Goal: Communication & Community: Share content

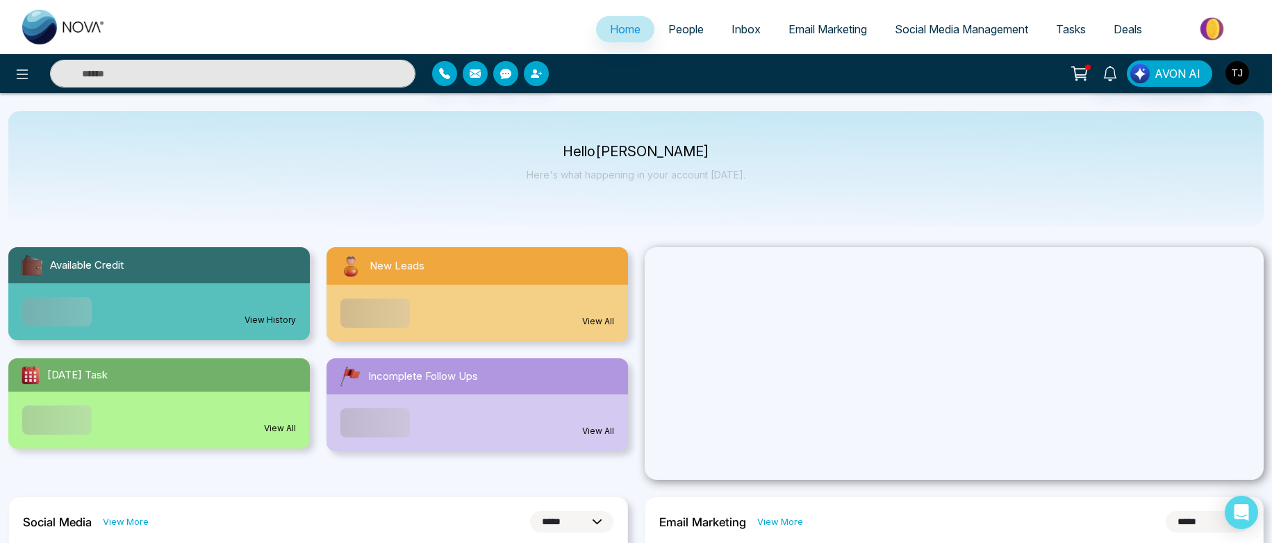
select select "*"
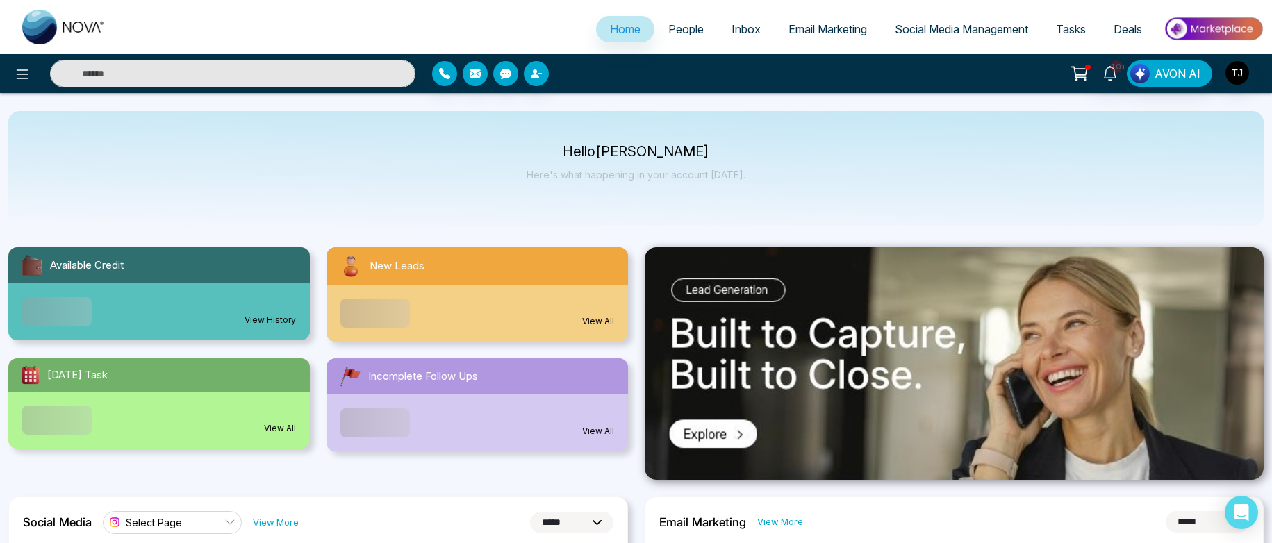
click at [670, 35] on span "People" at bounding box center [685, 29] width 35 height 14
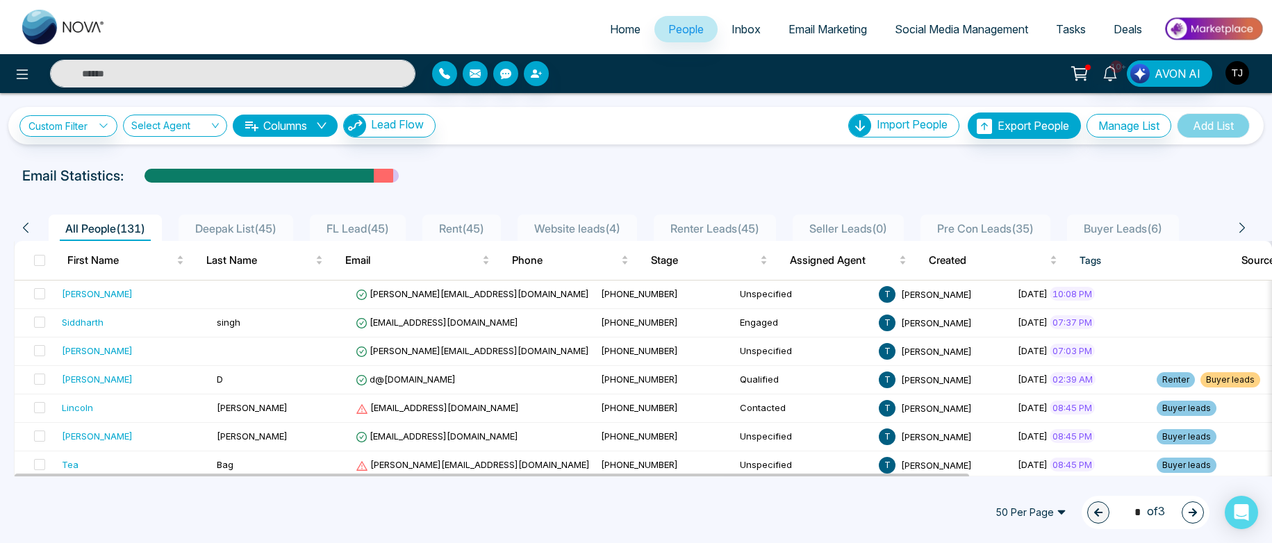
click at [1239, 68] on img "button" at bounding box center [1238, 73] width 24 height 24
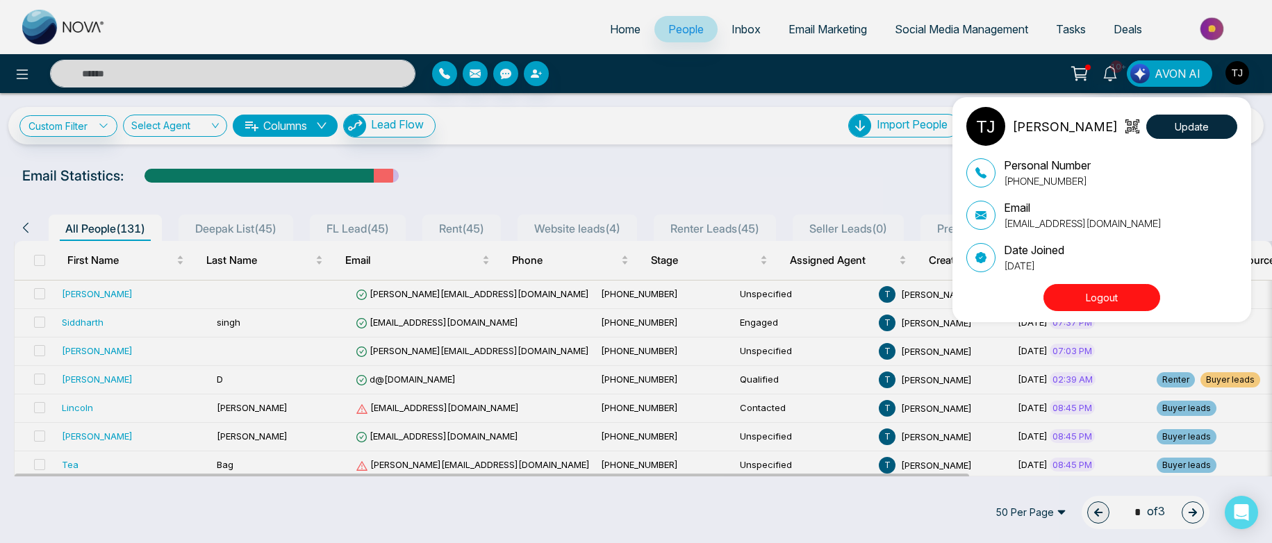
click at [1239, 68] on div "Tirston James Update Personal Number +16472175256 Email tirstonjames@gmail.com …" at bounding box center [636, 271] width 1272 height 543
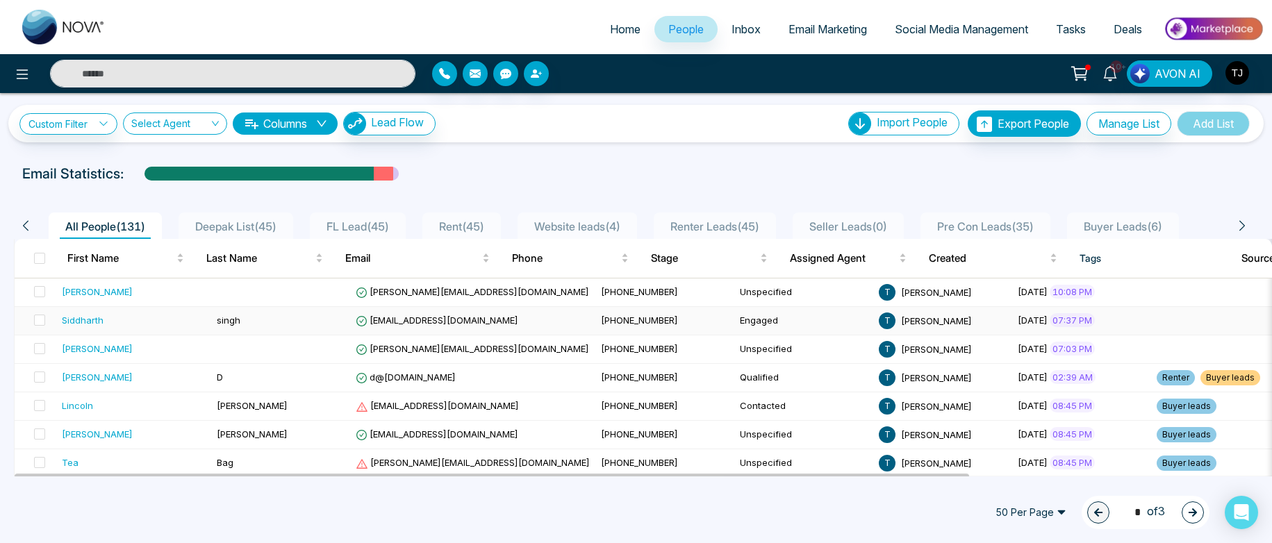
scroll to position [3, 0]
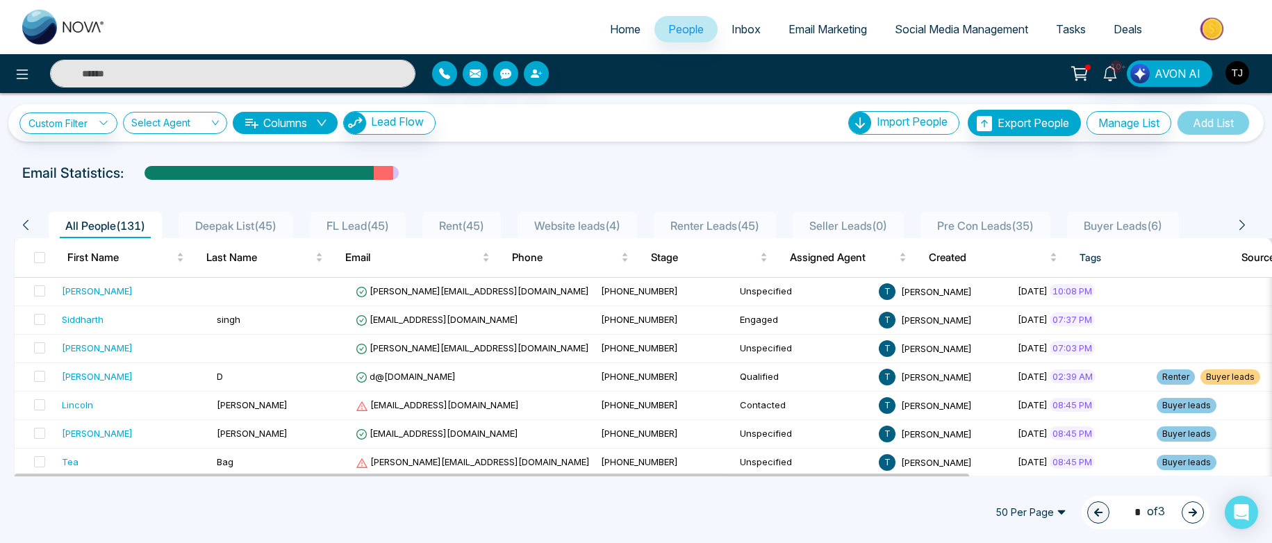
click at [1246, 71] on img "button" at bounding box center [1238, 73] width 24 height 24
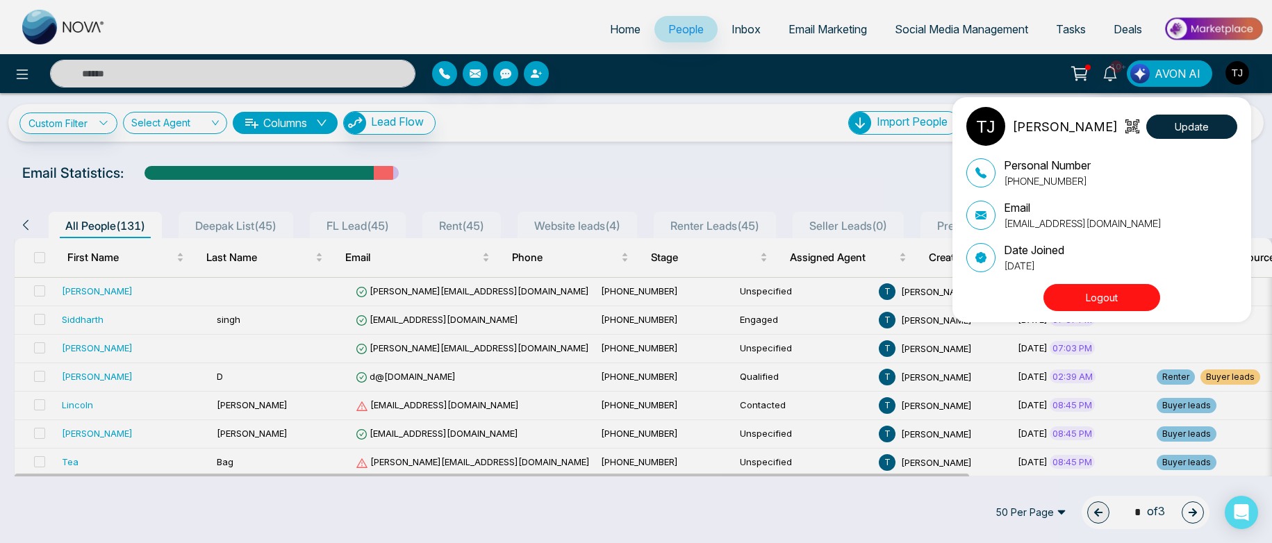
click at [1246, 71] on div "Tirston James Update Personal Number +16472175256 Email tirstonjames@gmail.com …" at bounding box center [636, 271] width 1272 height 543
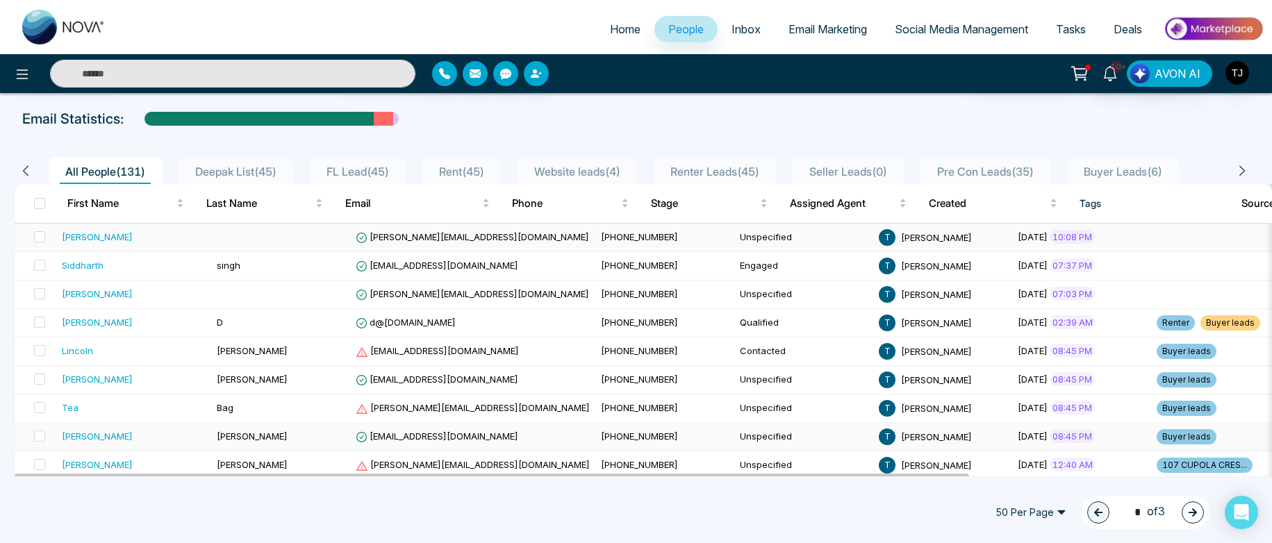
scroll to position [248, 0]
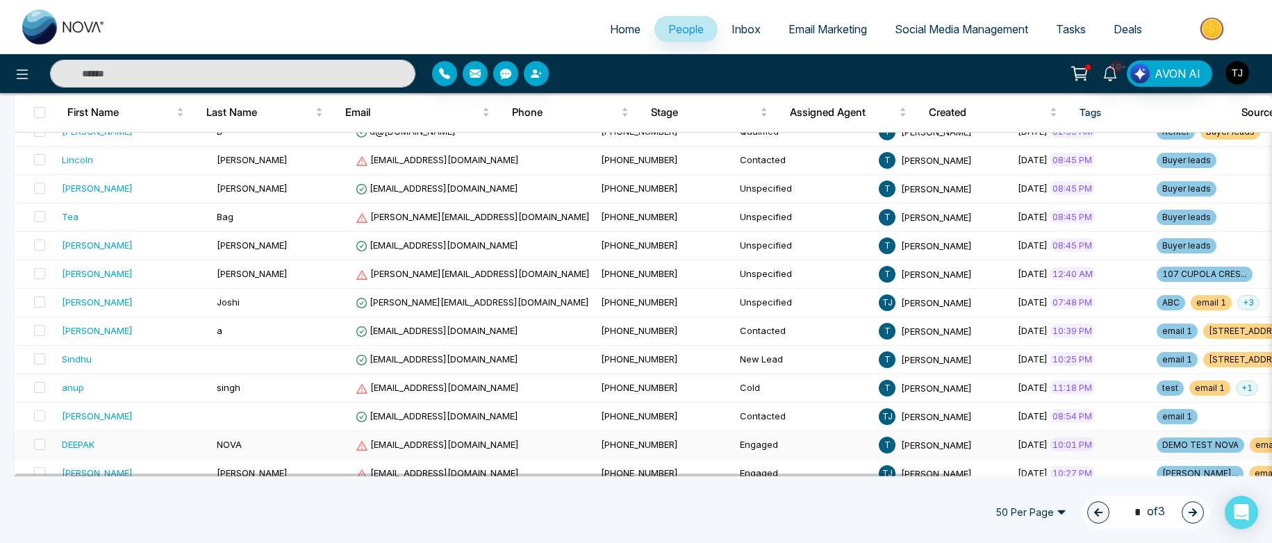
click at [81, 445] on div "DEEPAK" at bounding box center [78, 445] width 33 height 14
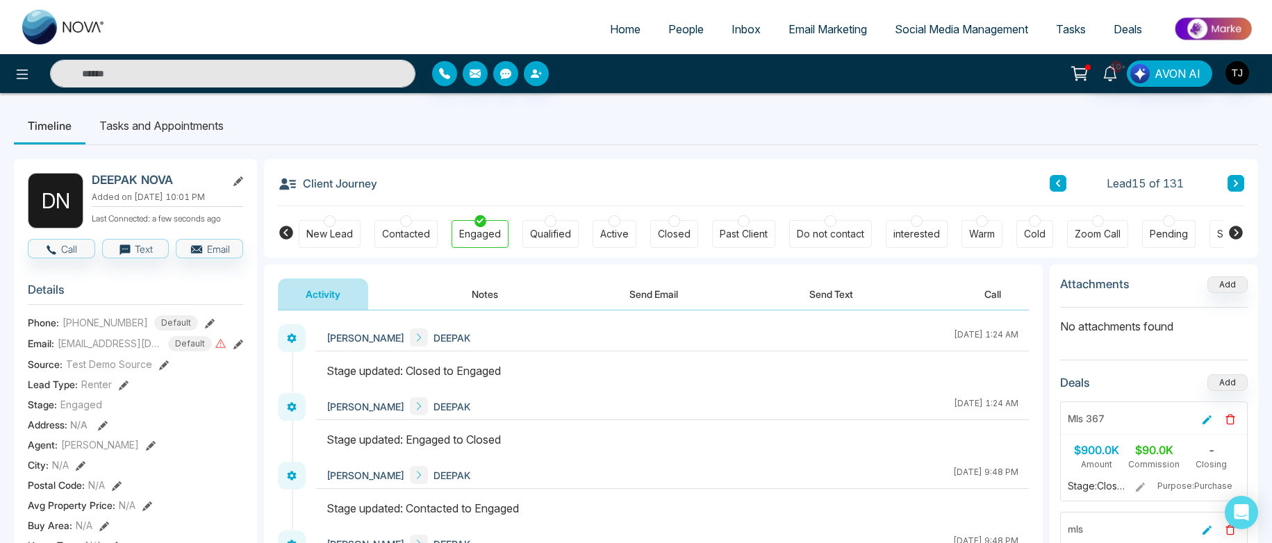
click at [675, 28] on span "People" at bounding box center [685, 29] width 35 height 14
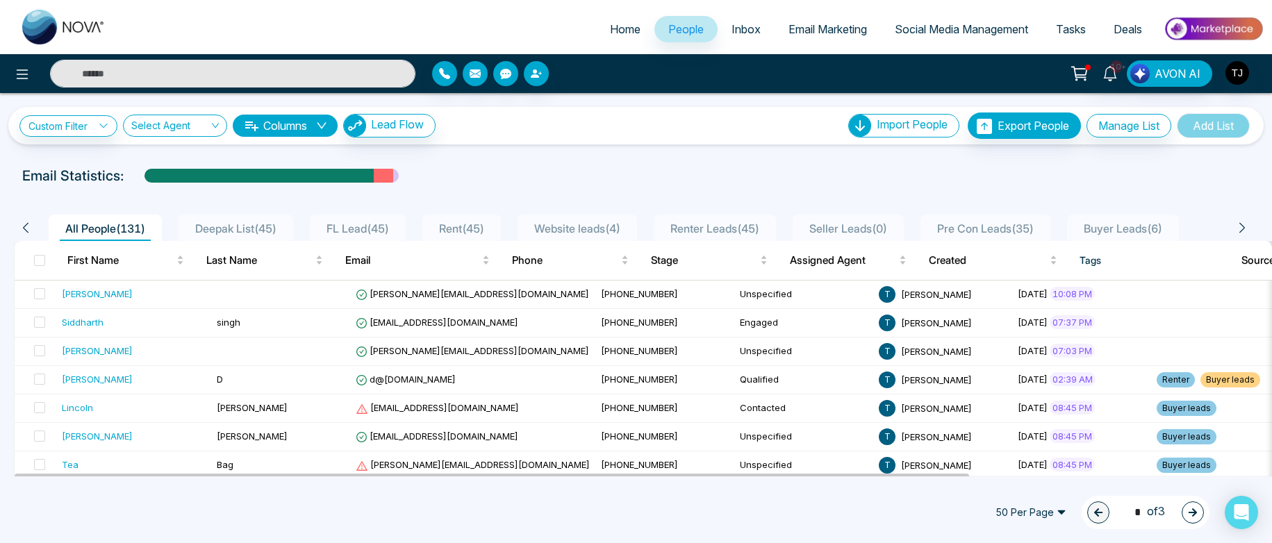
click at [219, 78] on input "text" at bounding box center [232, 74] width 365 height 28
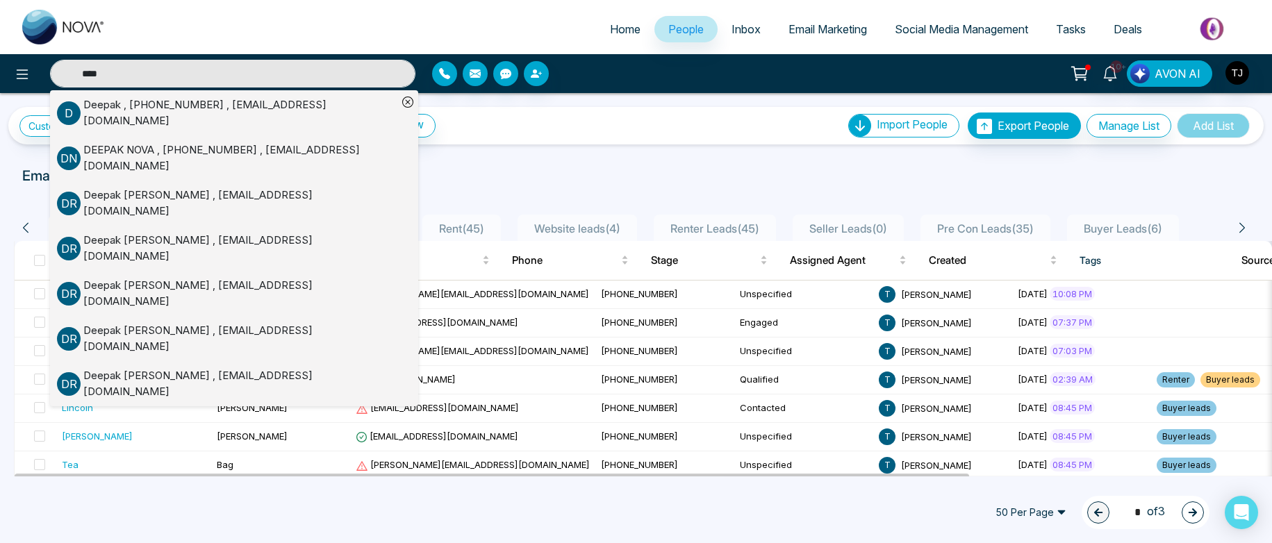
type input "****"
click at [204, 113] on div "Deepak , +19058063418 , marketing@remaxmillennium.ca" at bounding box center [240, 112] width 314 height 31
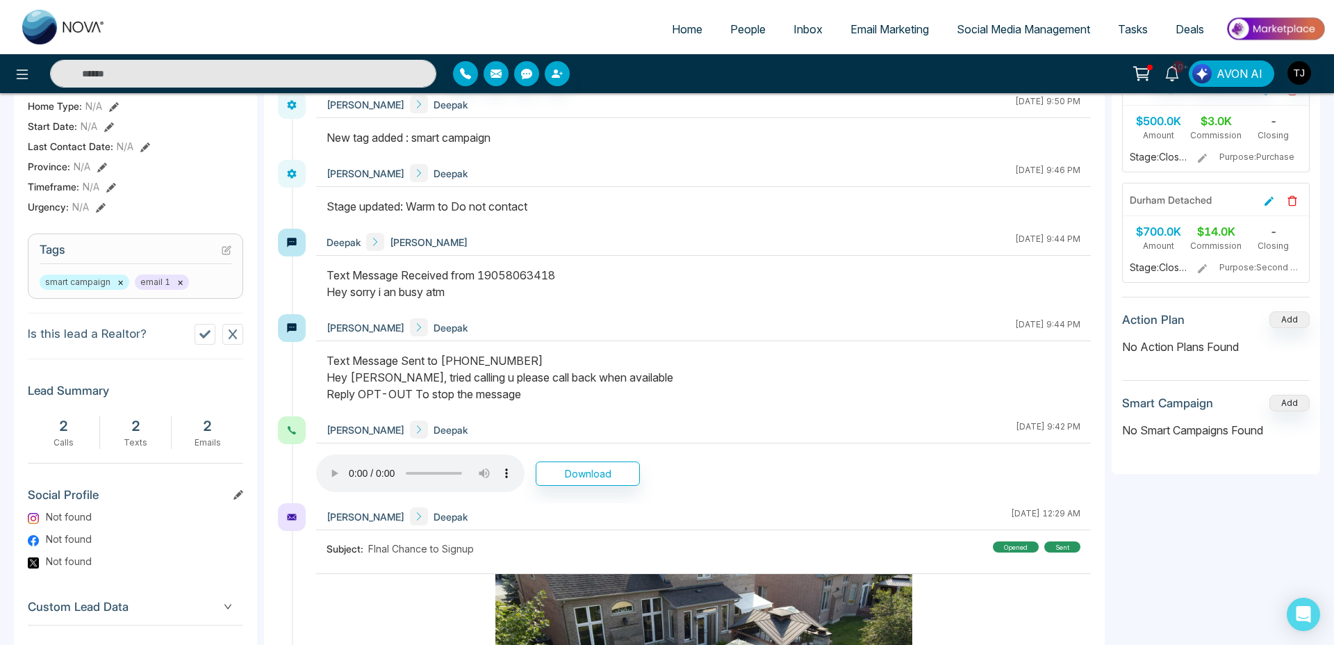
scroll to position [91, 0]
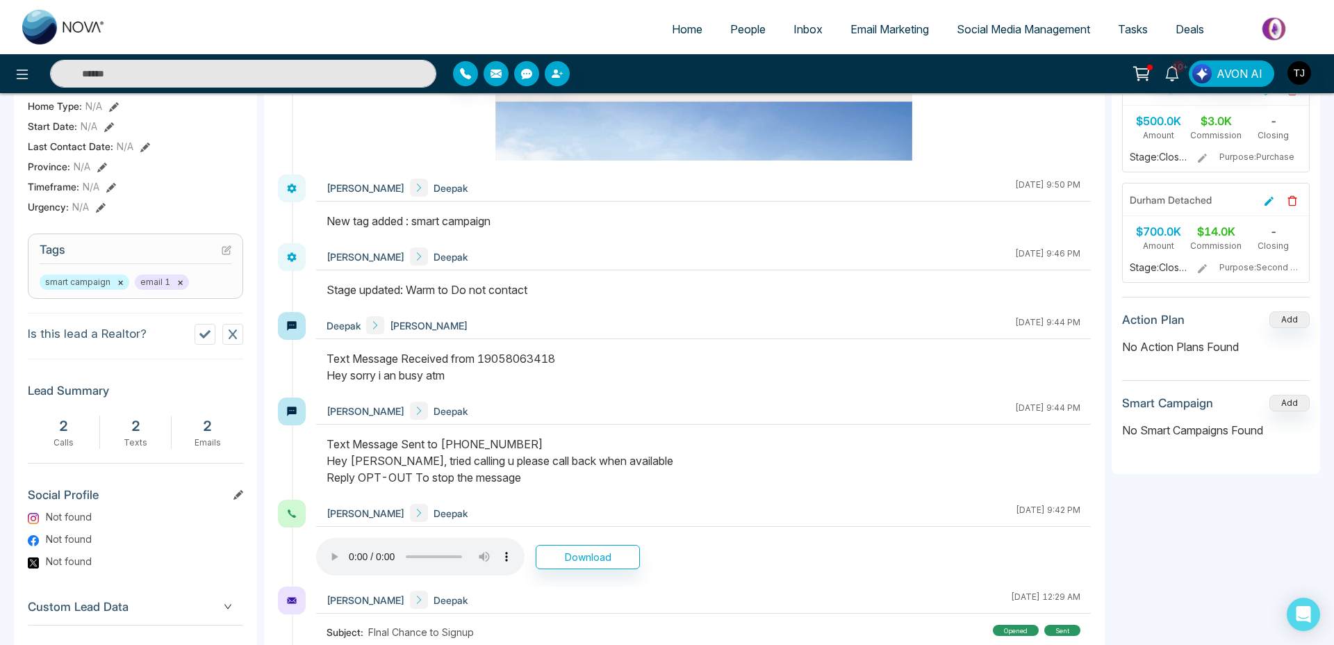
drag, startPoint x: 455, startPoint y: 294, endPoint x: 531, endPoint y: 302, distance: 76.8
click at [531, 302] on div at bounding box center [703, 296] width 775 height 31
drag, startPoint x: 413, startPoint y: 222, endPoint x: 518, endPoint y: 221, distance: 104.9
click at [518, 221] on div "New tag added : smart campaign" at bounding box center [704, 221] width 754 height 17
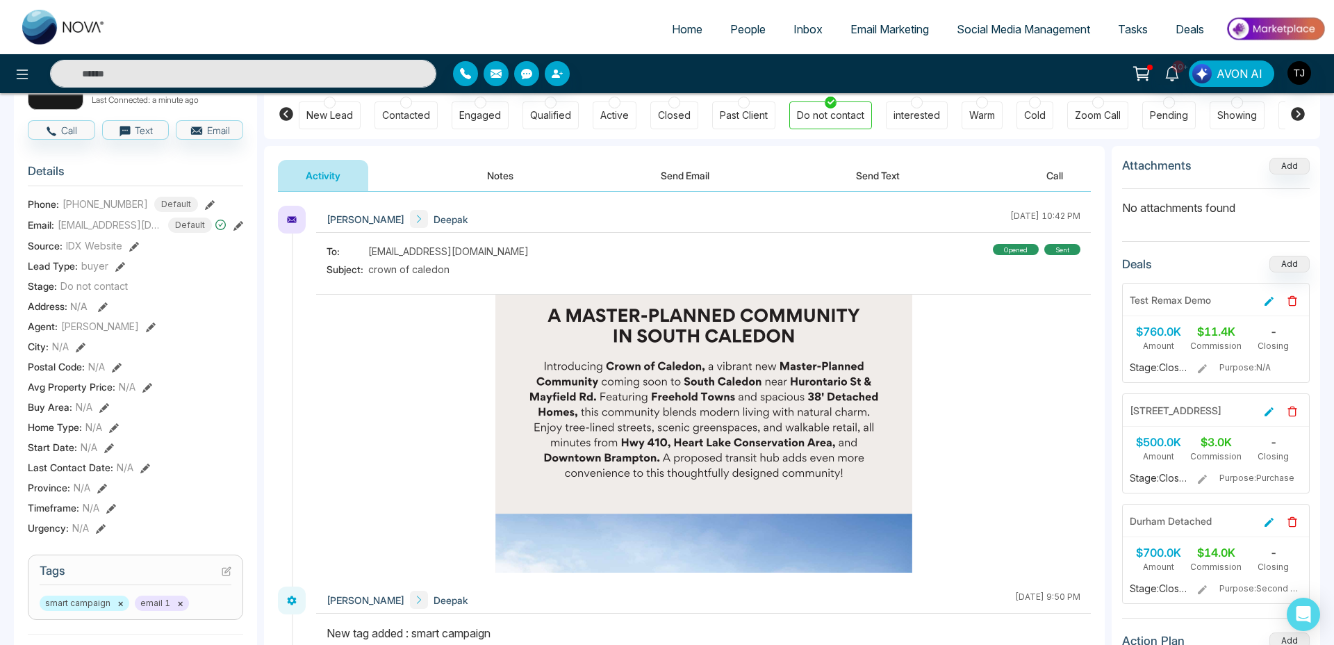
scroll to position [0, 0]
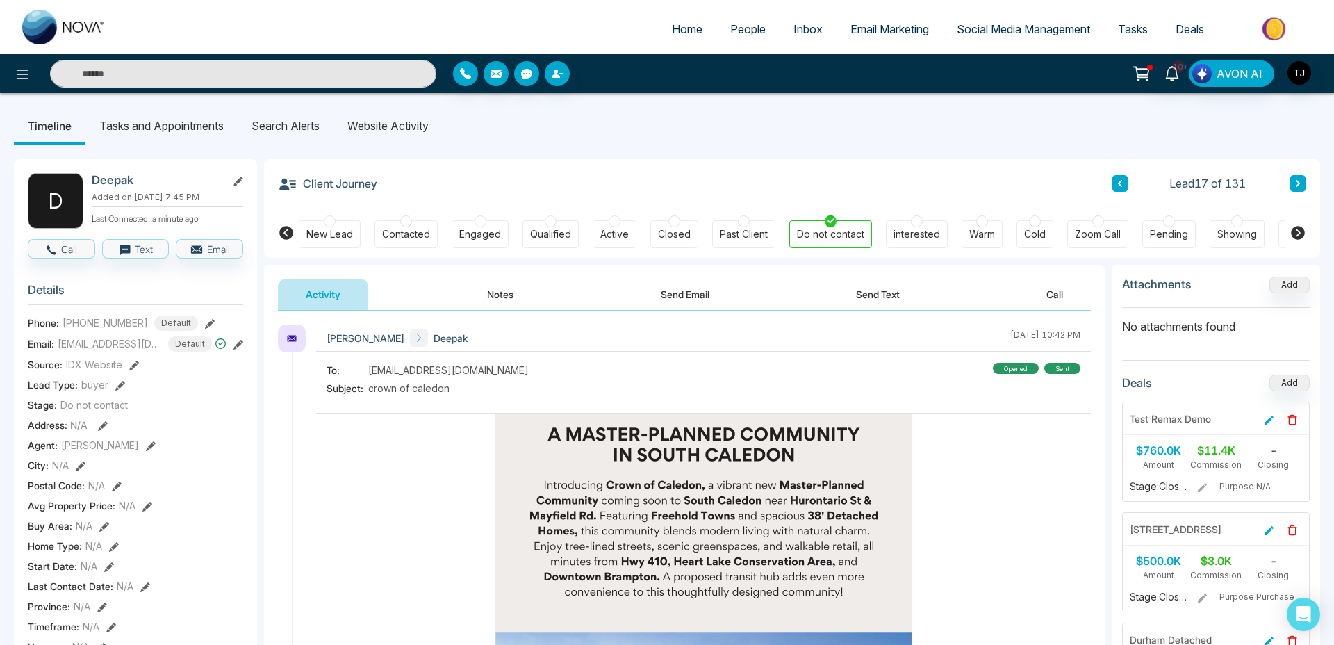
click at [716, 289] on button "Send Email" at bounding box center [685, 294] width 104 height 31
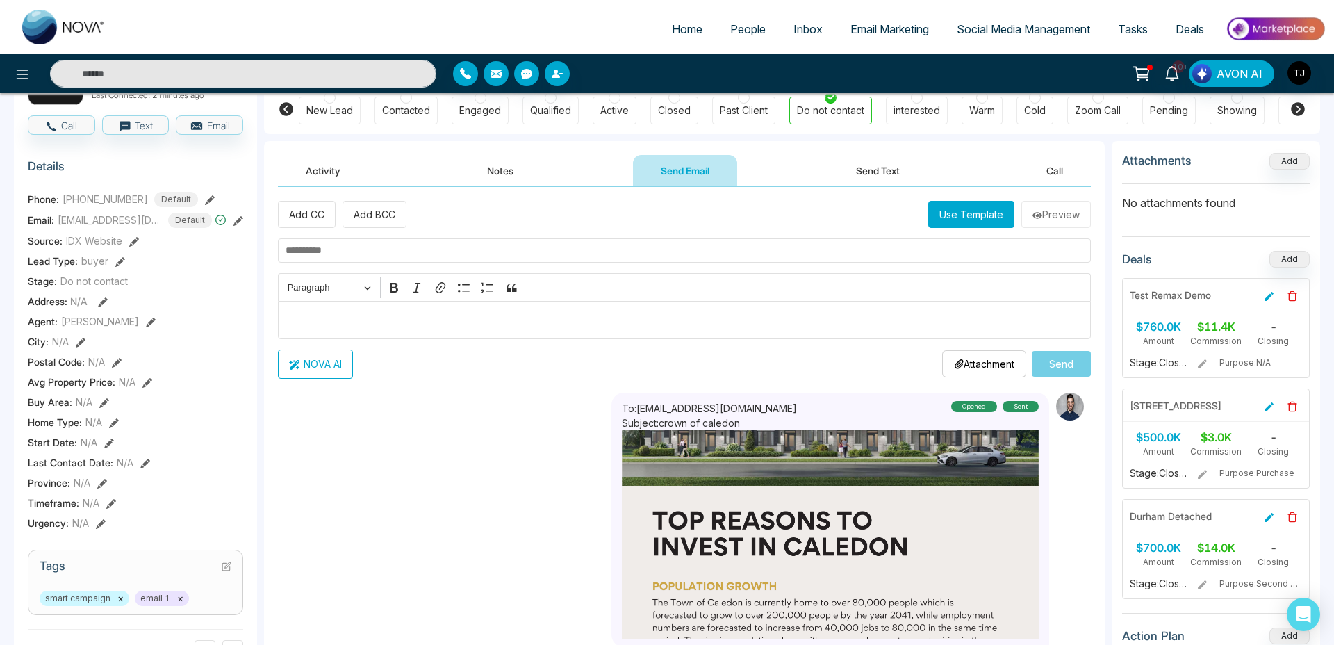
scroll to position [123, 0]
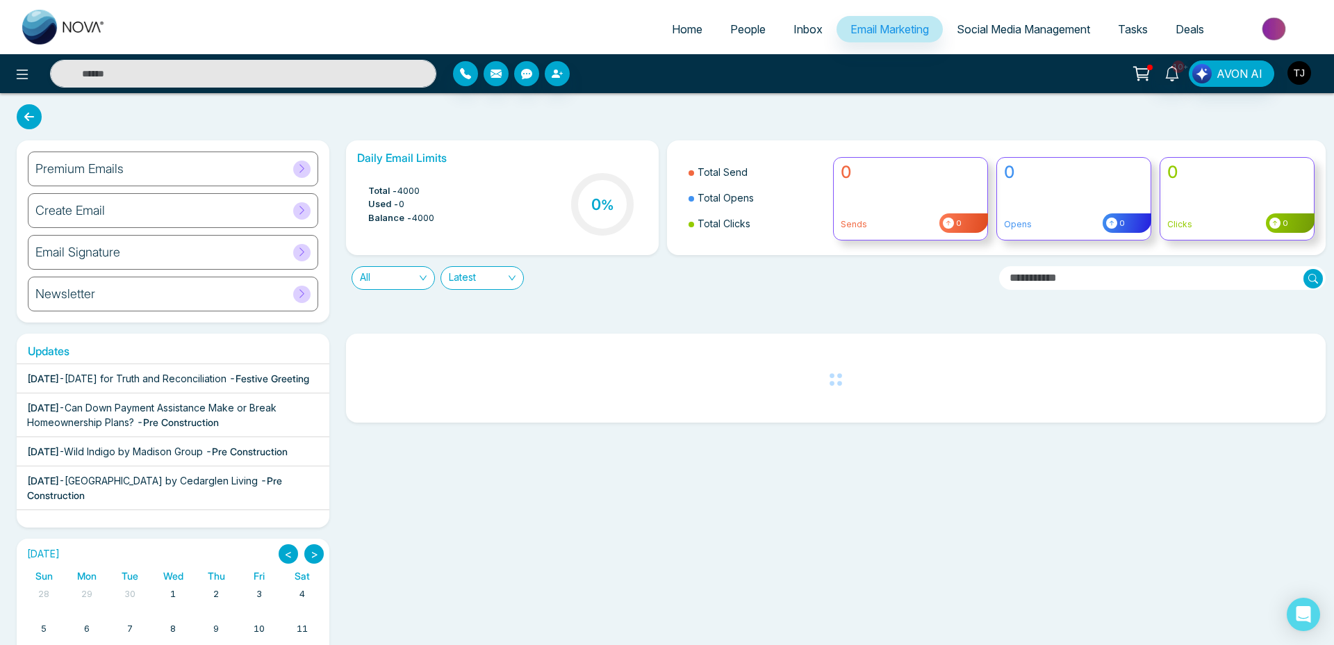
click at [1300, 75] on img "button" at bounding box center [1299, 73] width 24 height 24
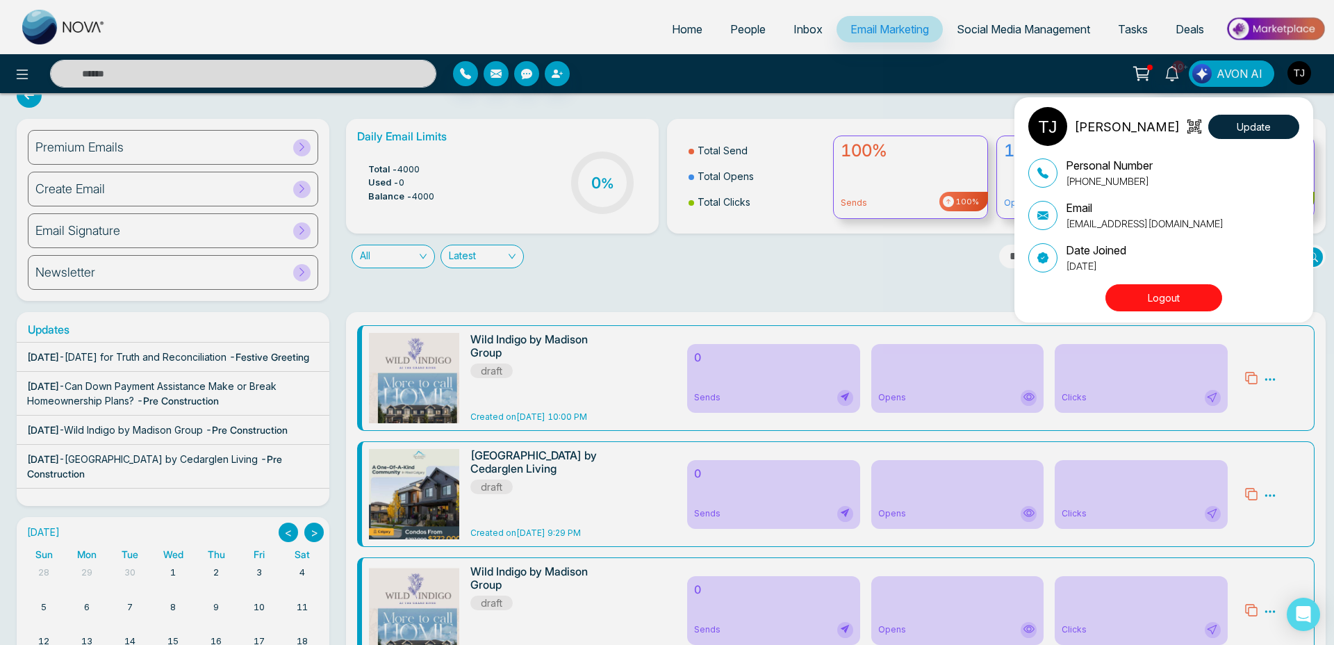
scroll to position [28, 0]
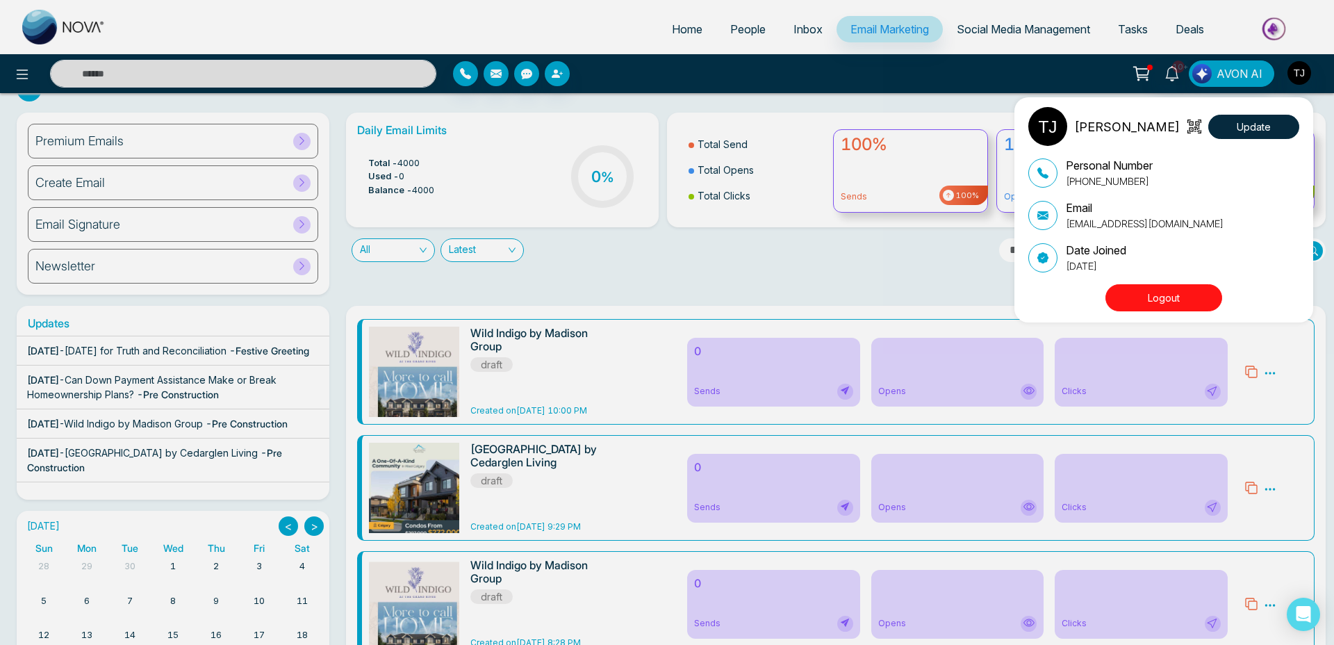
click at [824, 255] on div "Tirston James Update Personal Number +16472175256 Email tirstonjames@gmail.com …" at bounding box center [667, 322] width 1334 height 645
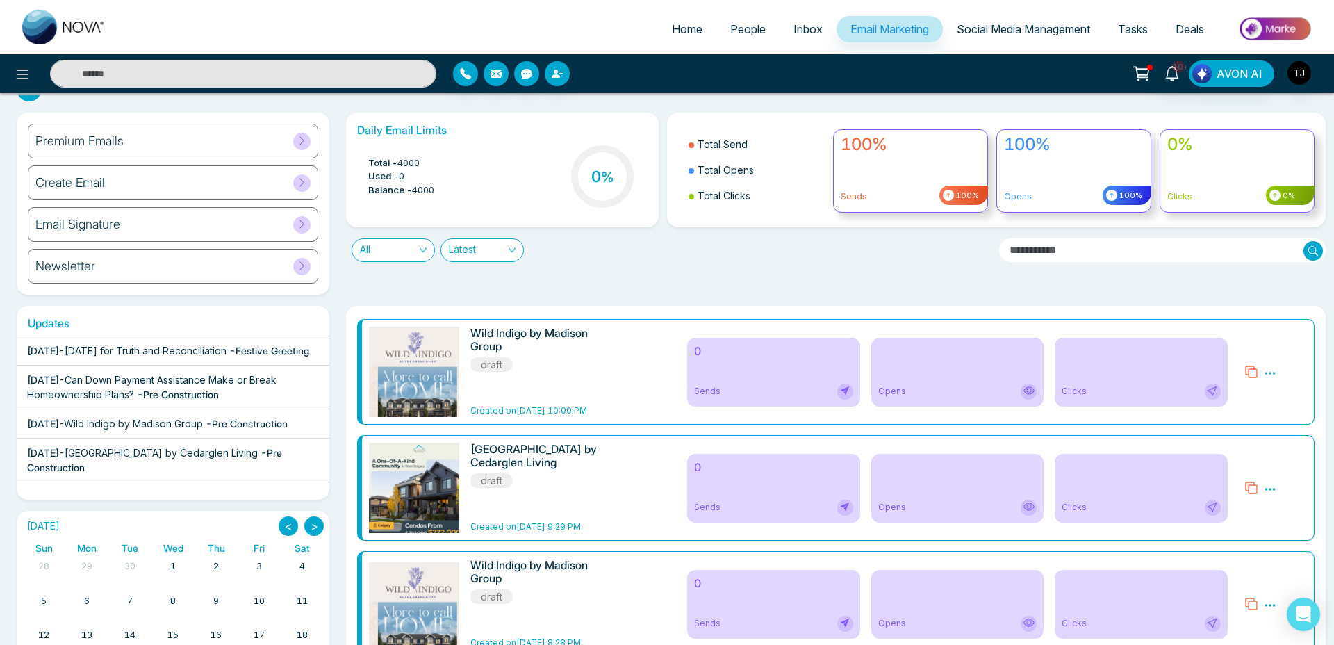
click at [1271, 370] on icon at bounding box center [1270, 373] width 13 height 13
click at [1273, 378] on icon at bounding box center [1270, 373] width 13 height 13
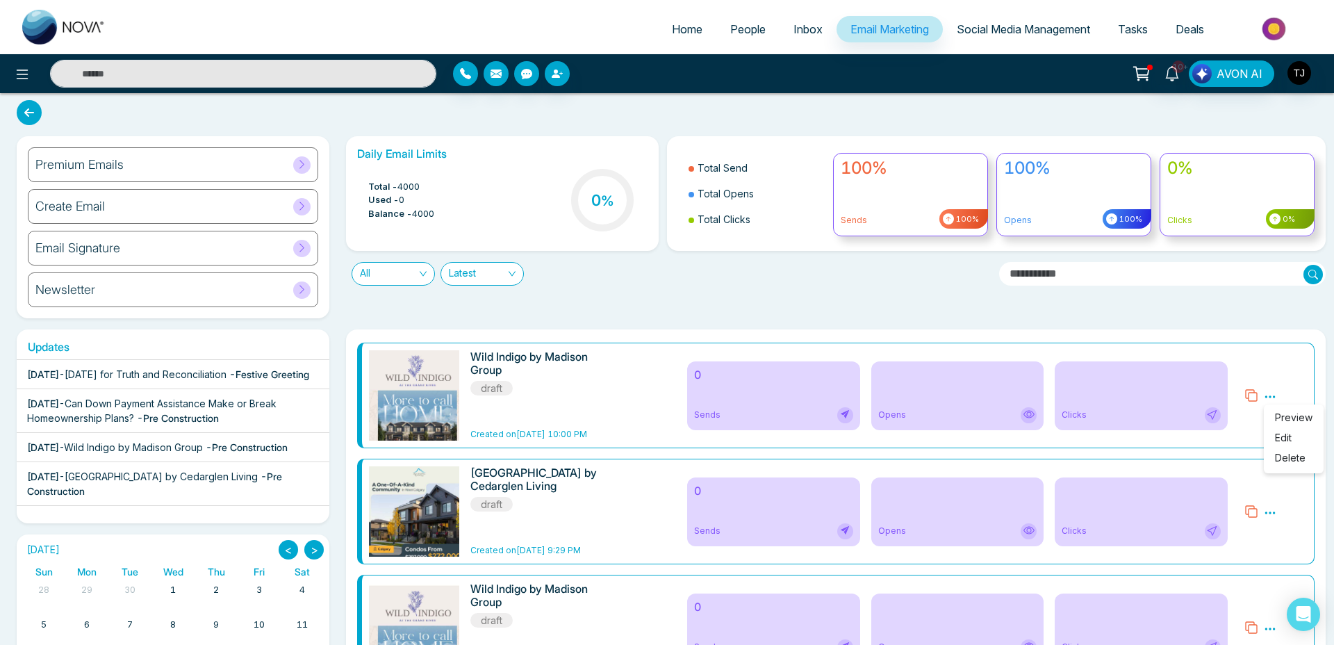
scroll to position [0, 0]
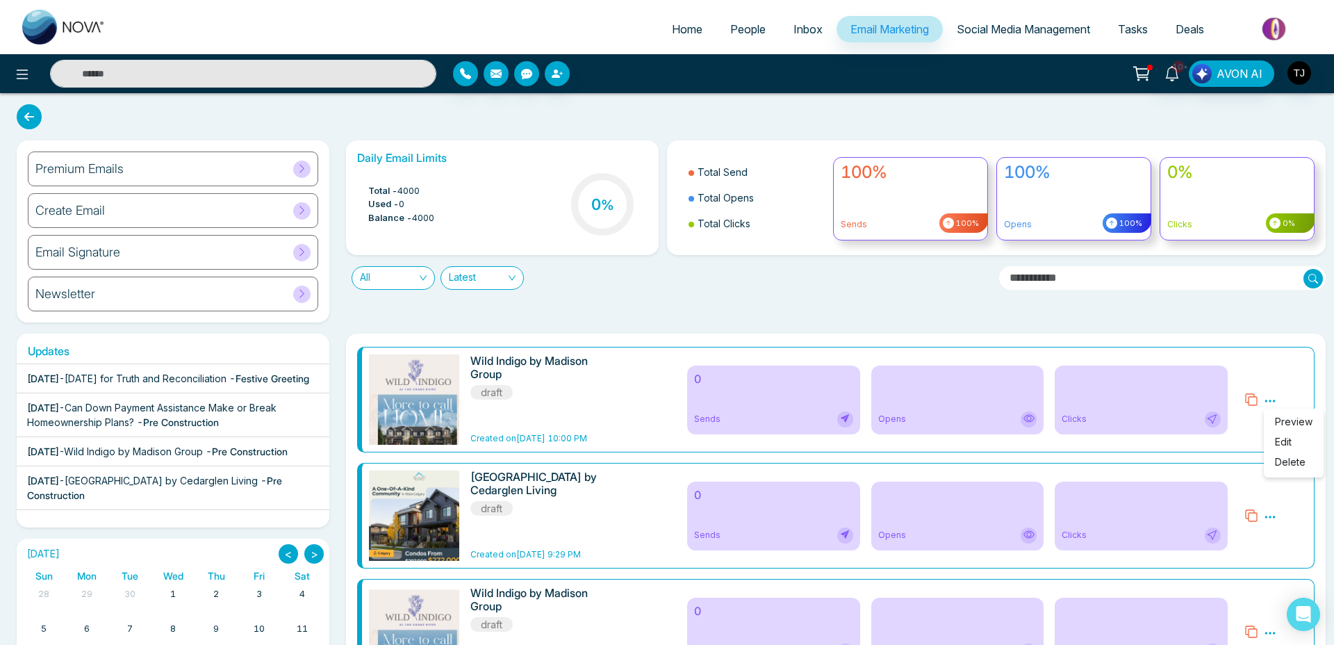
click at [730, 27] on span "People" at bounding box center [747, 29] width 35 height 14
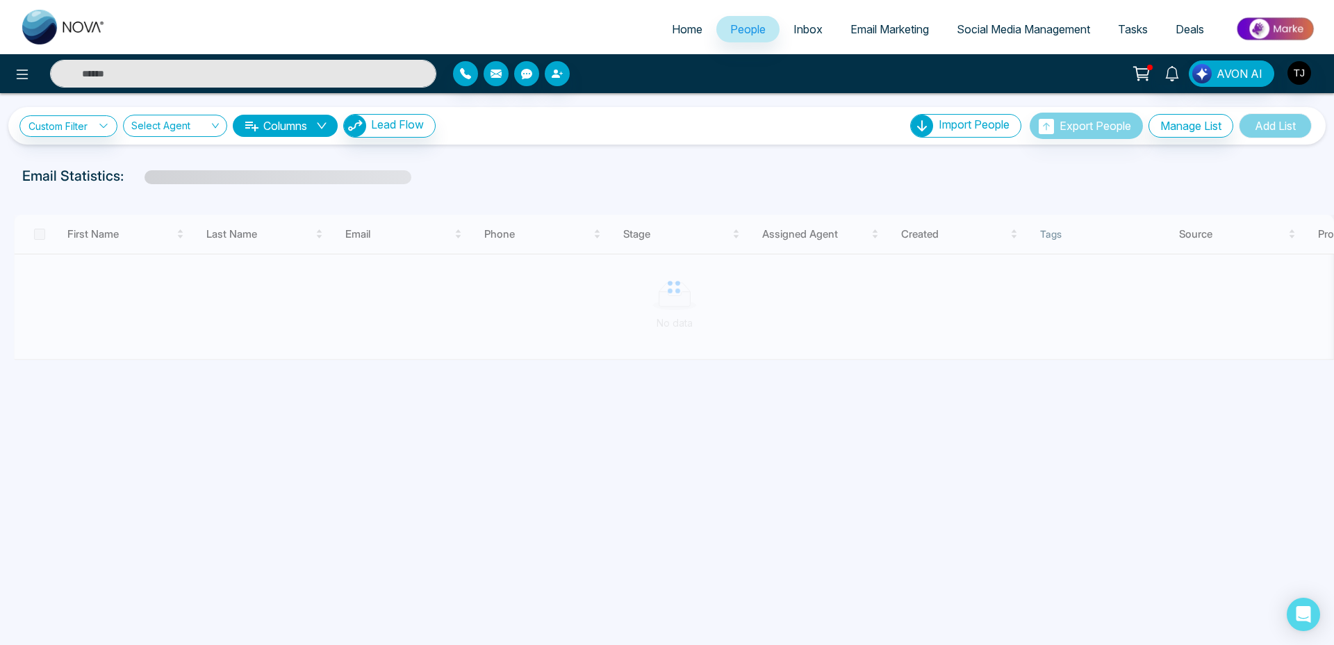
click at [158, 82] on input "text" at bounding box center [243, 74] width 386 height 28
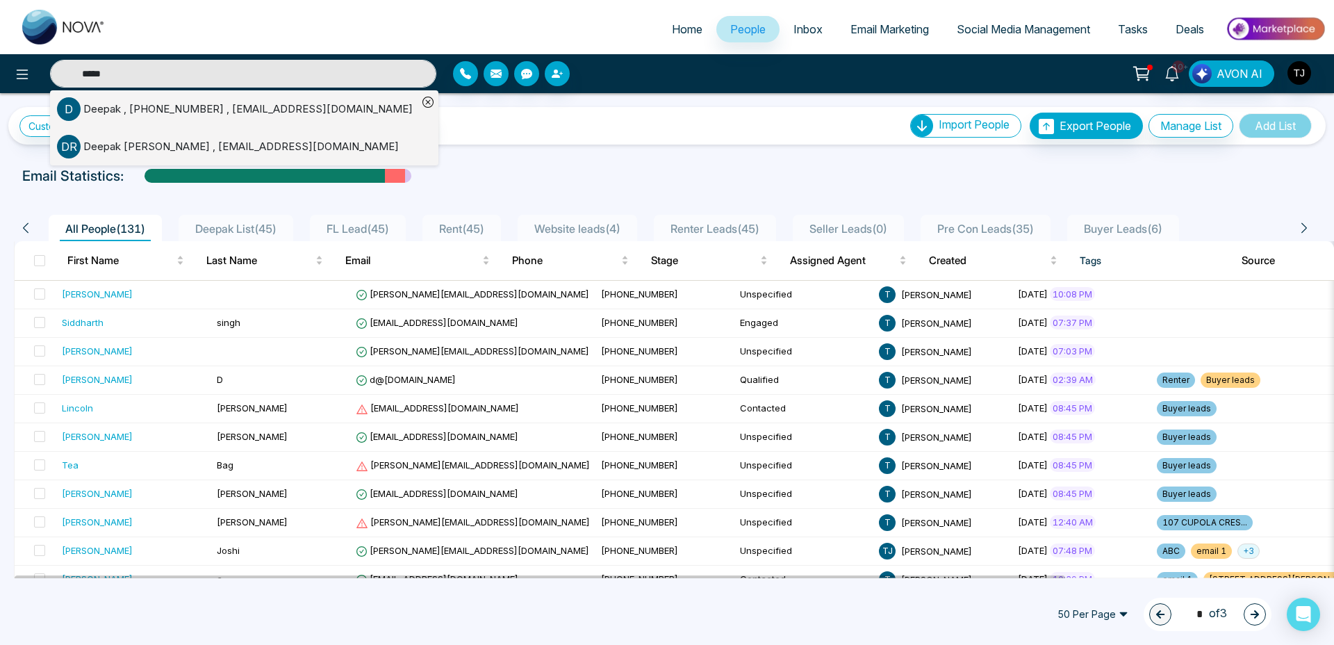
type input "*****"
click at [178, 113] on div "Deepak , +19058063418 , marketing@remaxmillennium.ca" at bounding box center [247, 109] width 329 height 16
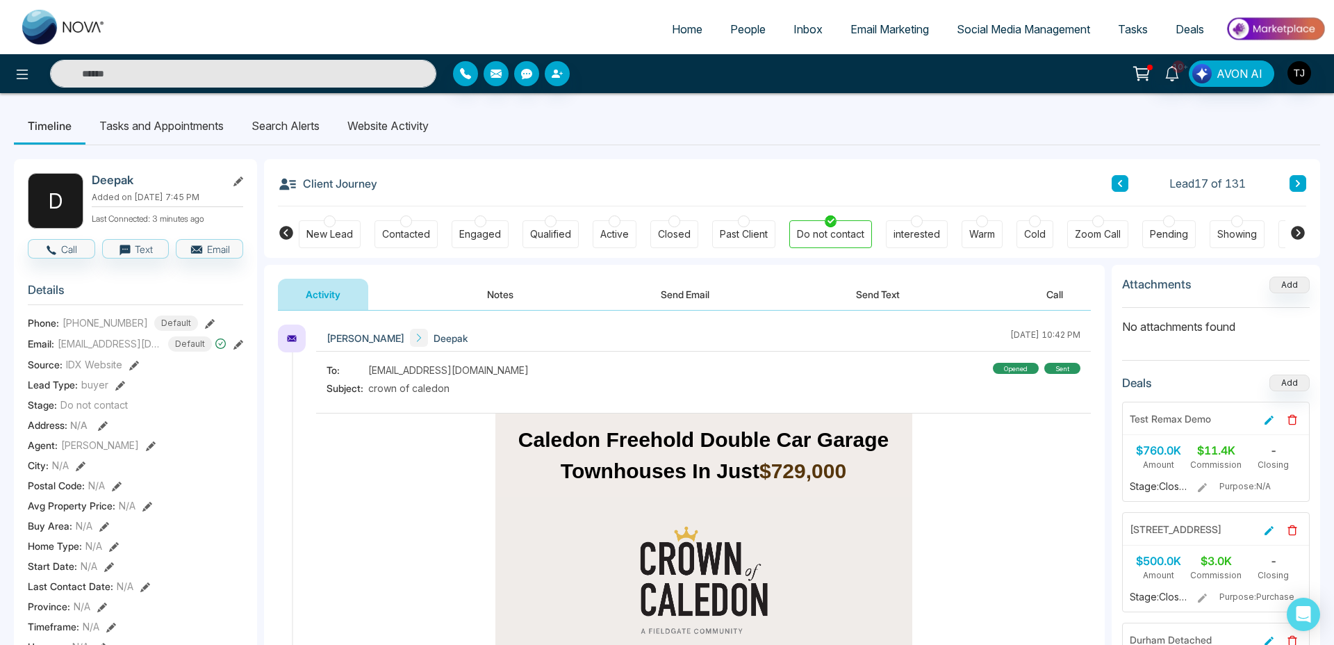
click at [679, 291] on button "Send Email" at bounding box center [685, 294] width 104 height 31
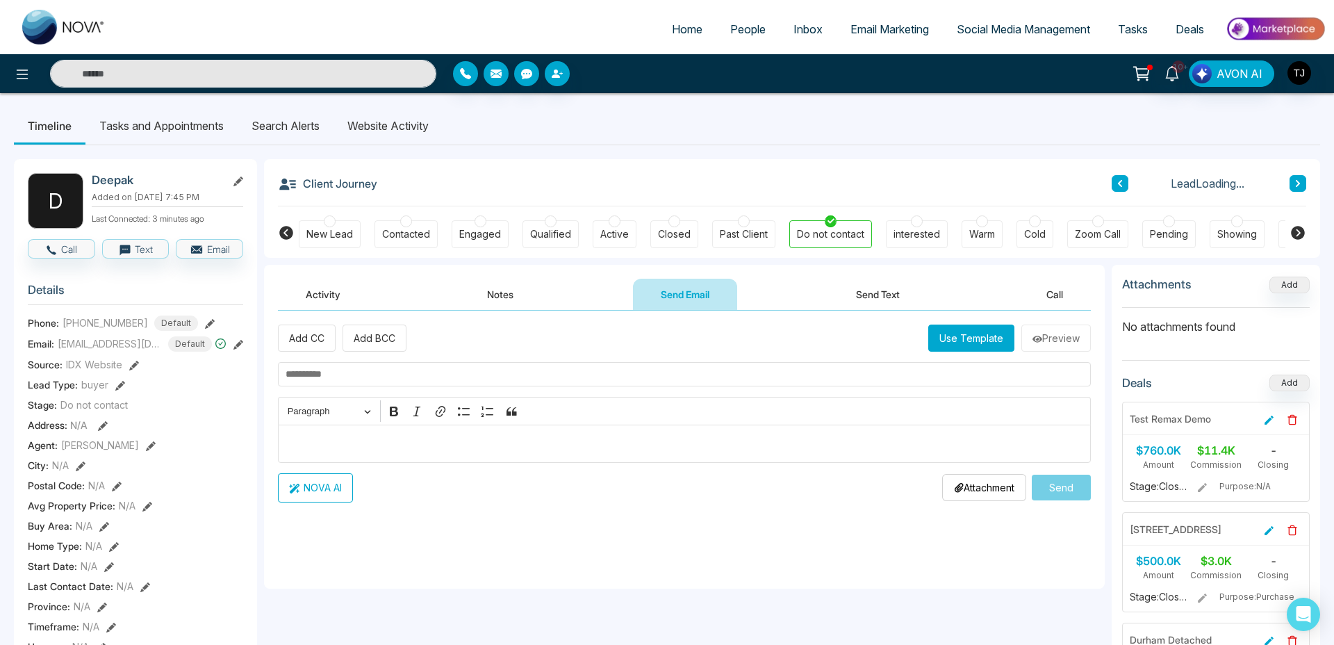
click at [941, 340] on button "Use Template" at bounding box center [971, 337] width 86 height 27
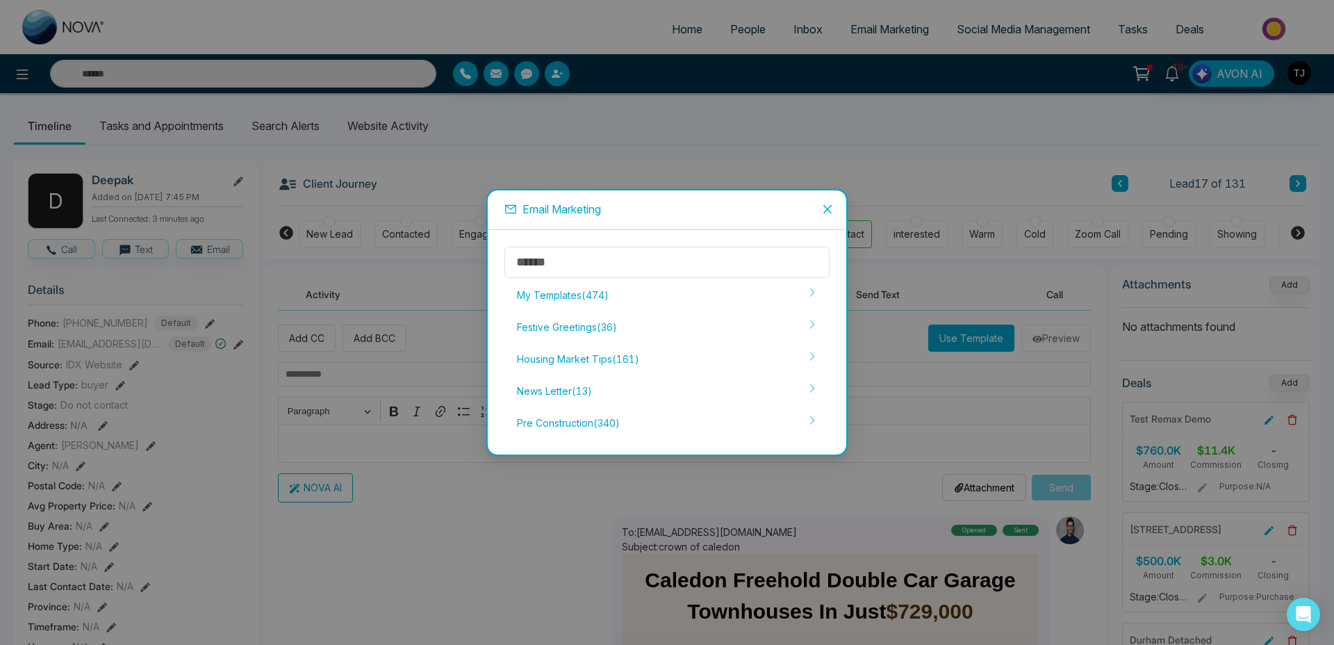
click at [830, 206] on icon "close" at bounding box center [827, 209] width 8 height 8
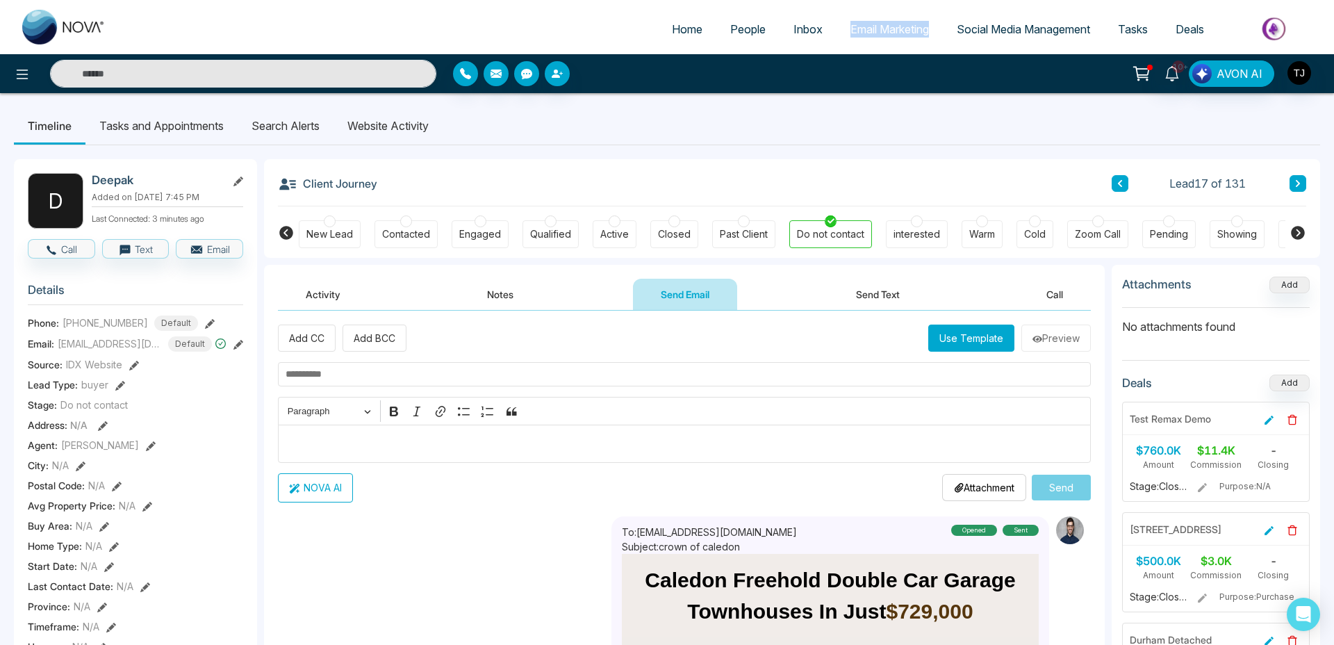
click at [963, 338] on button "Use Template" at bounding box center [971, 337] width 86 height 27
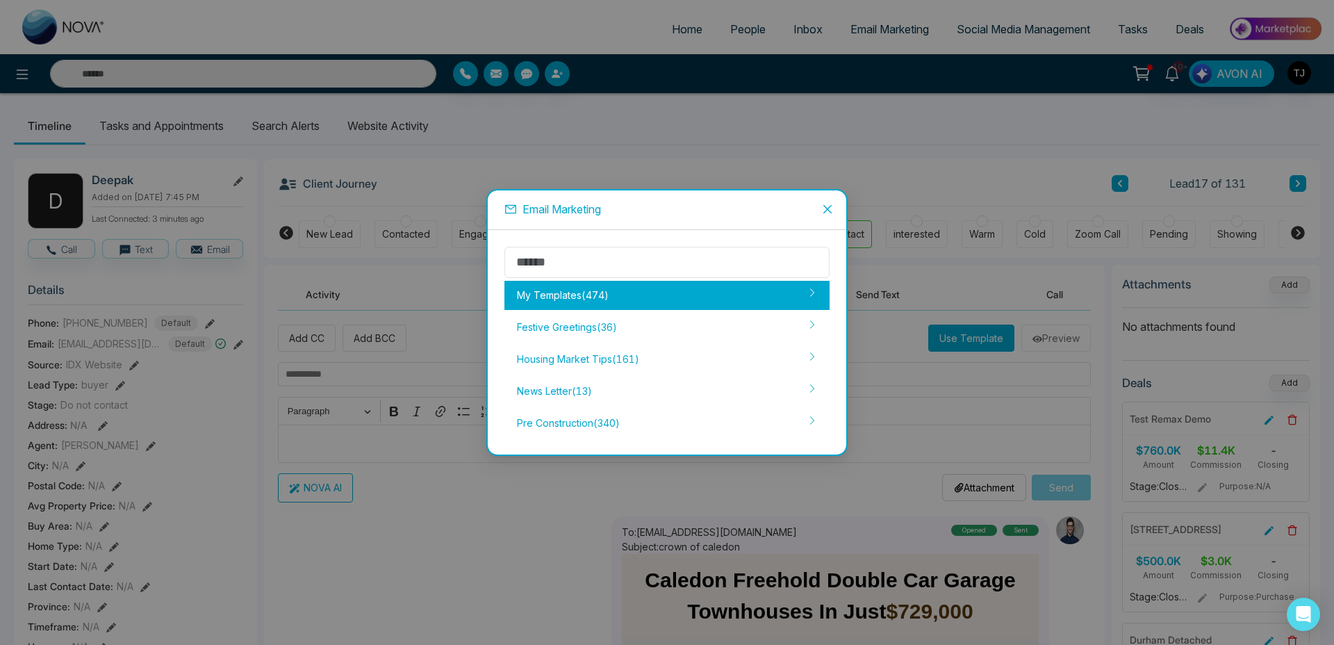
click at [679, 283] on div "My Templates ( 474 )" at bounding box center [666, 295] width 325 height 29
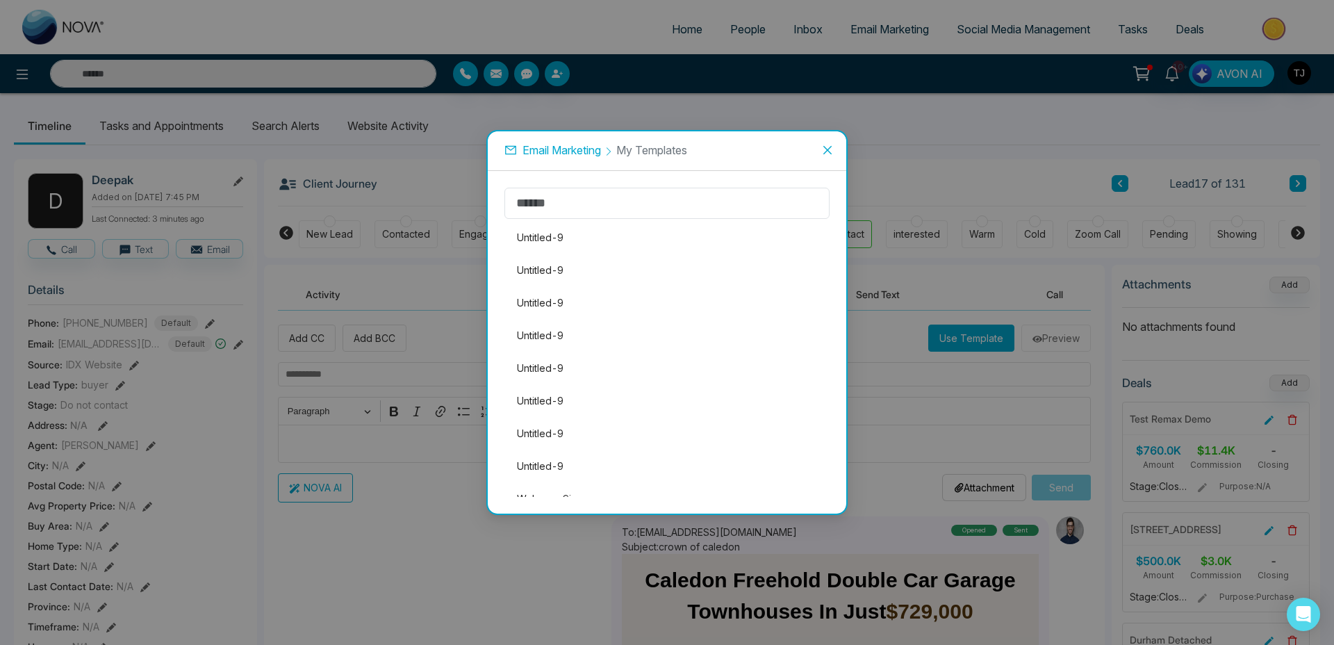
scroll to position [1187, 0]
click at [828, 146] on icon "close" at bounding box center [827, 150] width 11 height 11
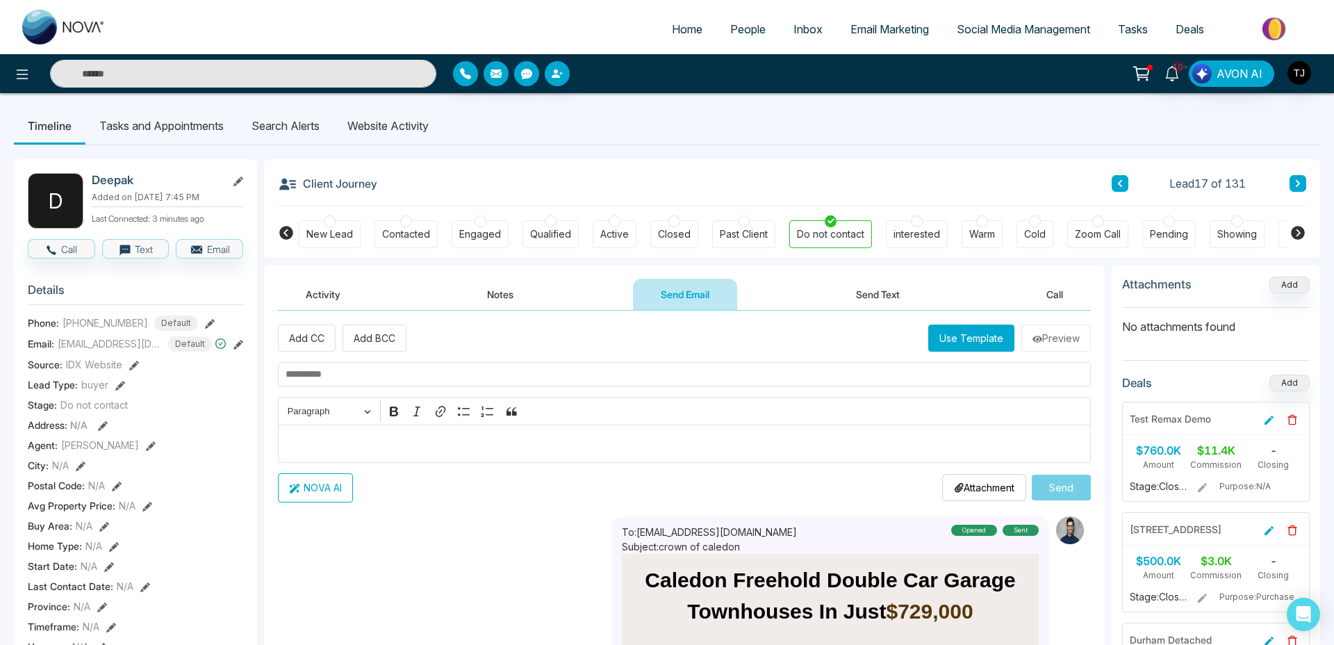
click at [980, 333] on button "Use Template" at bounding box center [971, 337] width 86 height 27
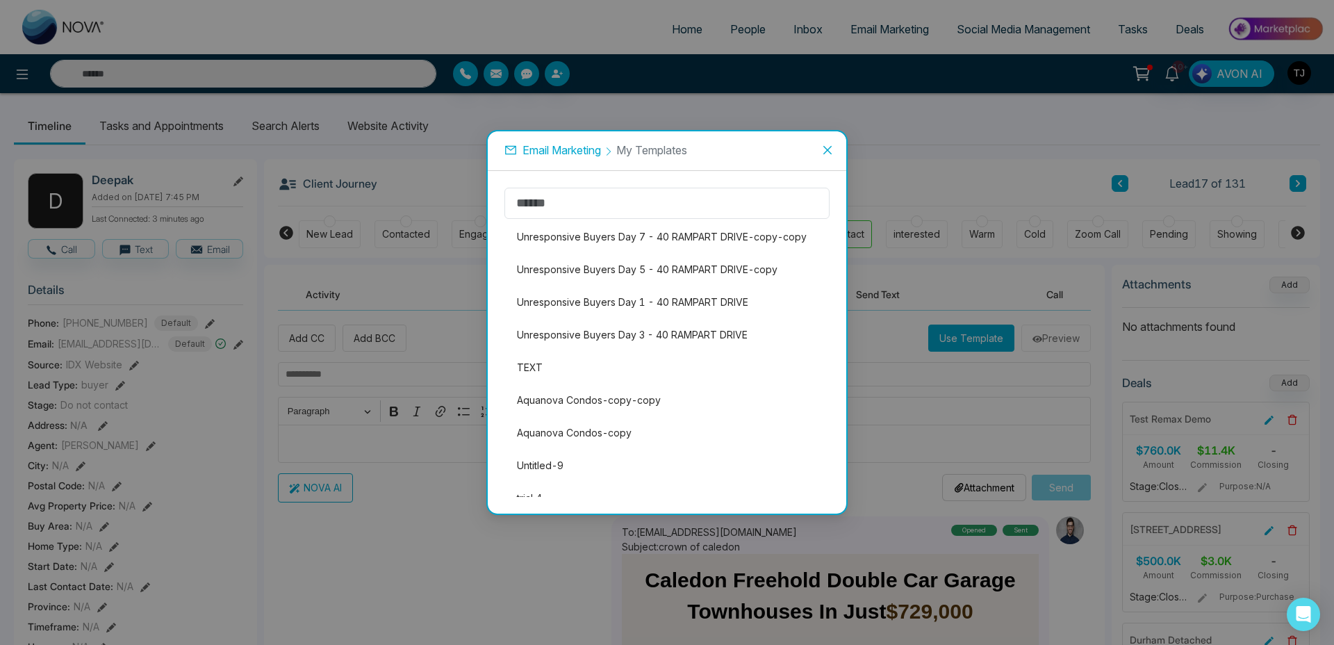
click at [520, 149] on div "Email Marketing My Templates" at bounding box center [666, 150] width 325 height 17
click at [558, 147] on span "Email Marketing" at bounding box center [561, 150] width 79 height 14
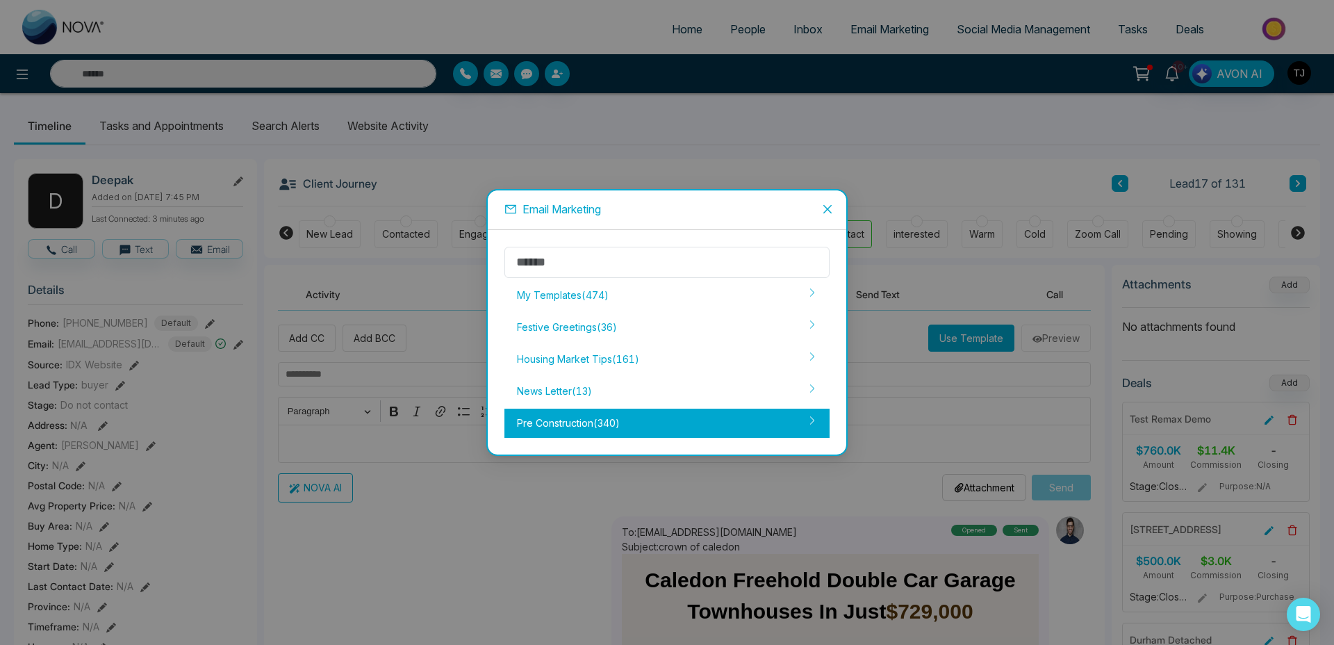
click at [671, 418] on div "Pre Construction ( 340 )" at bounding box center [666, 423] width 325 height 29
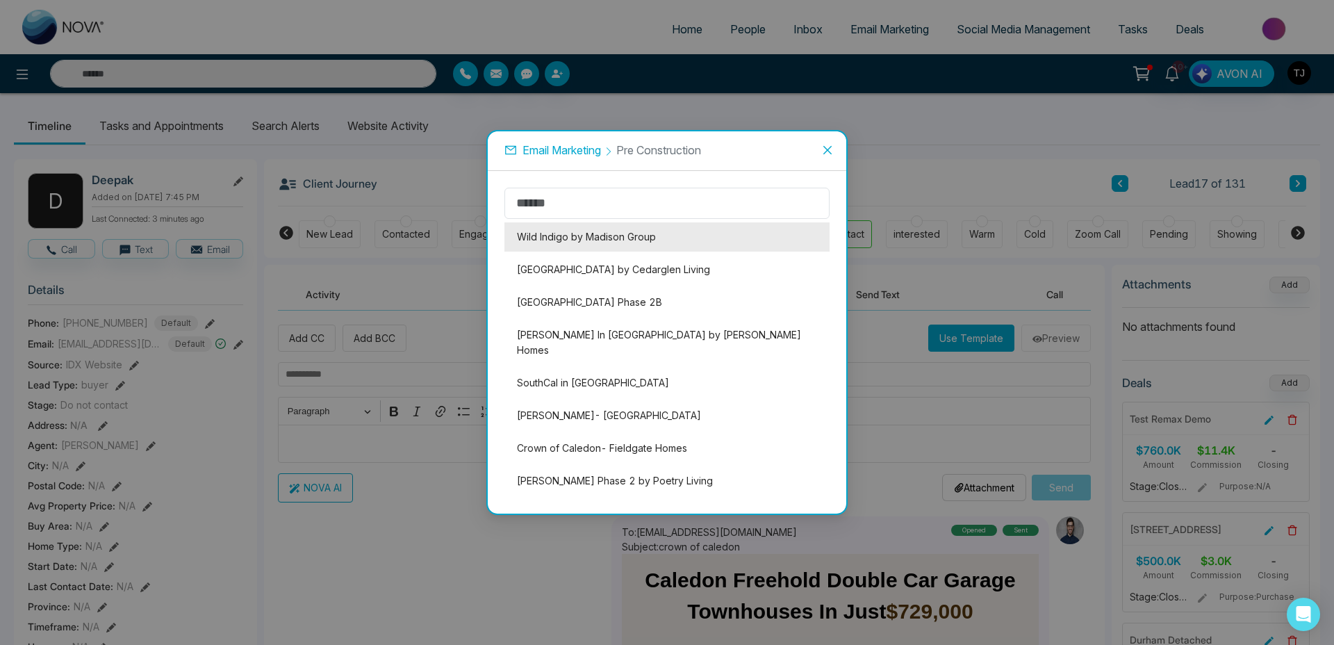
click at [760, 243] on li "Wild Indigo by Madison Group" at bounding box center [666, 236] width 325 height 29
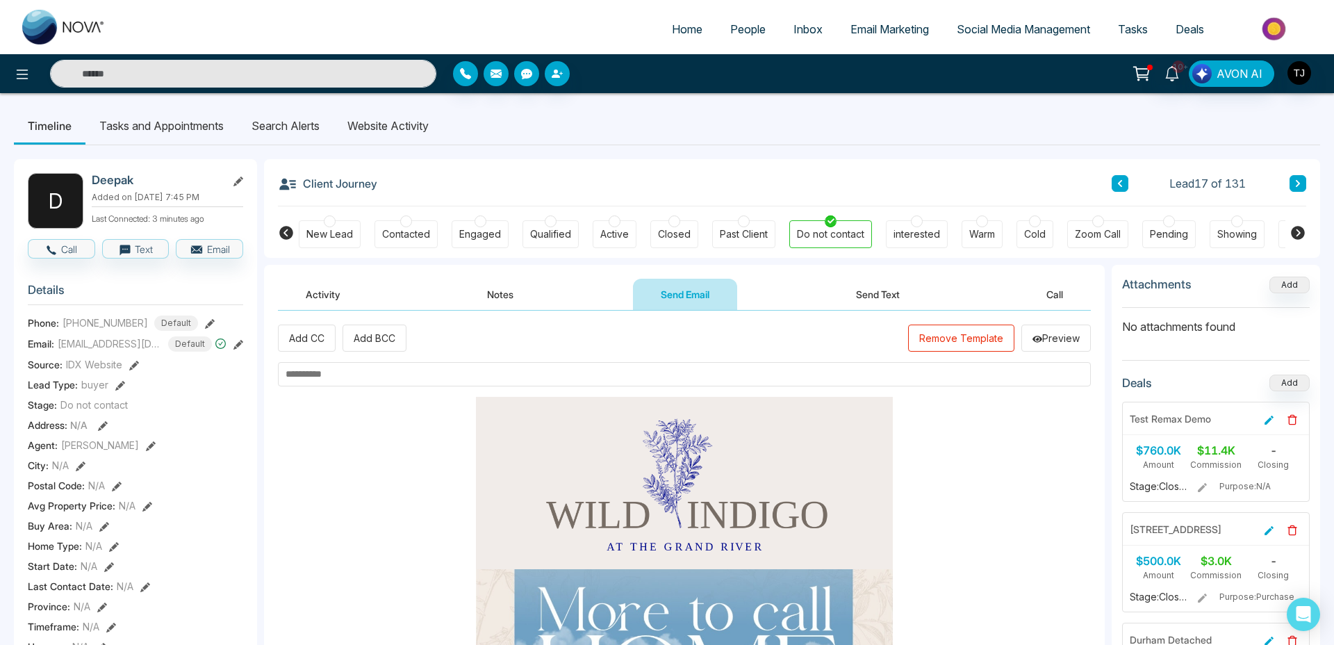
click at [418, 370] on input "text" at bounding box center [684, 374] width 813 height 24
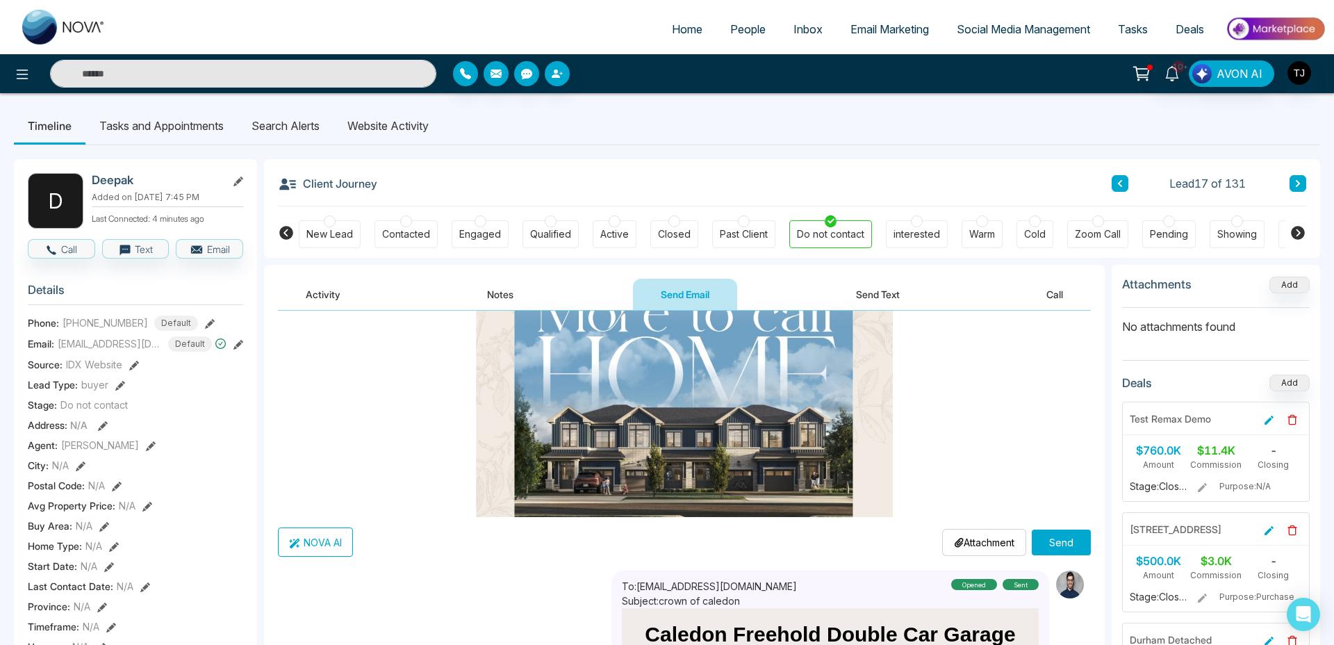
scroll to position [3, 0]
type input "**********"
click at [1057, 539] on button "Send" at bounding box center [1061, 542] width 59 height 26
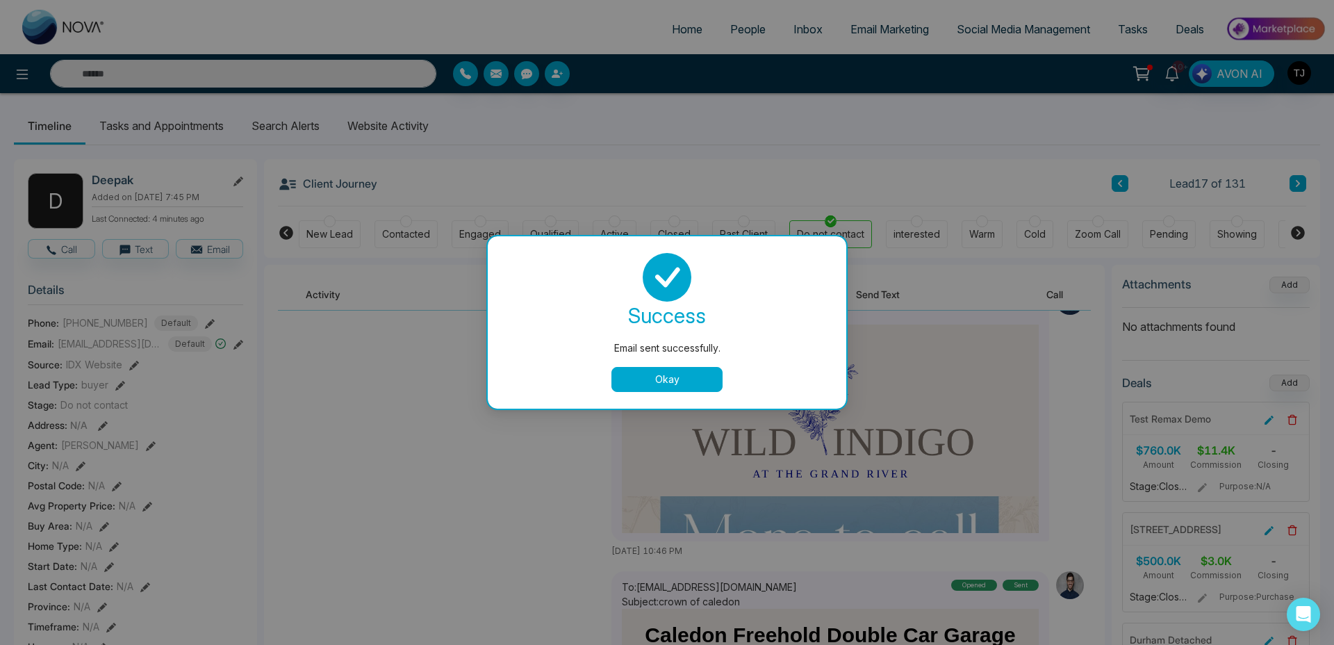
click at [696, 386] on button "Okay" at bounding box center [666, 379] width 111 height 25
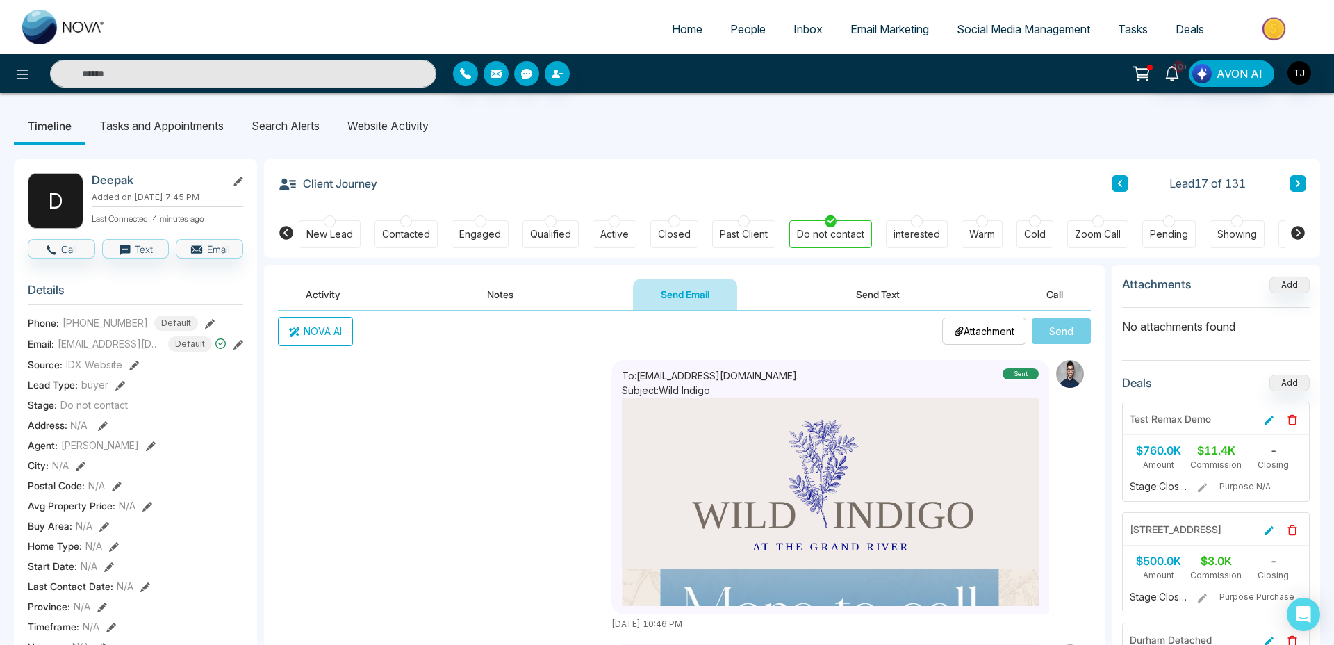
scroll to position [81, 0]
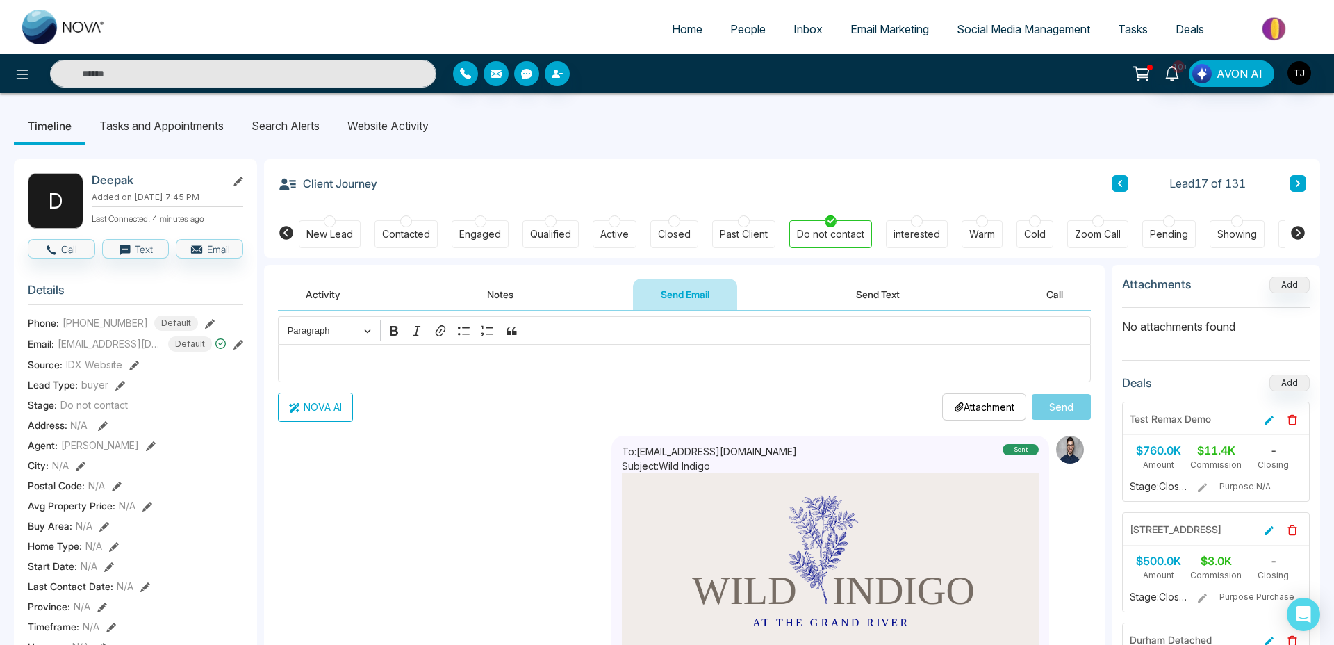
click at [335, 296] on button "Activity" at bounding box center [323, 294] width 90 height 31
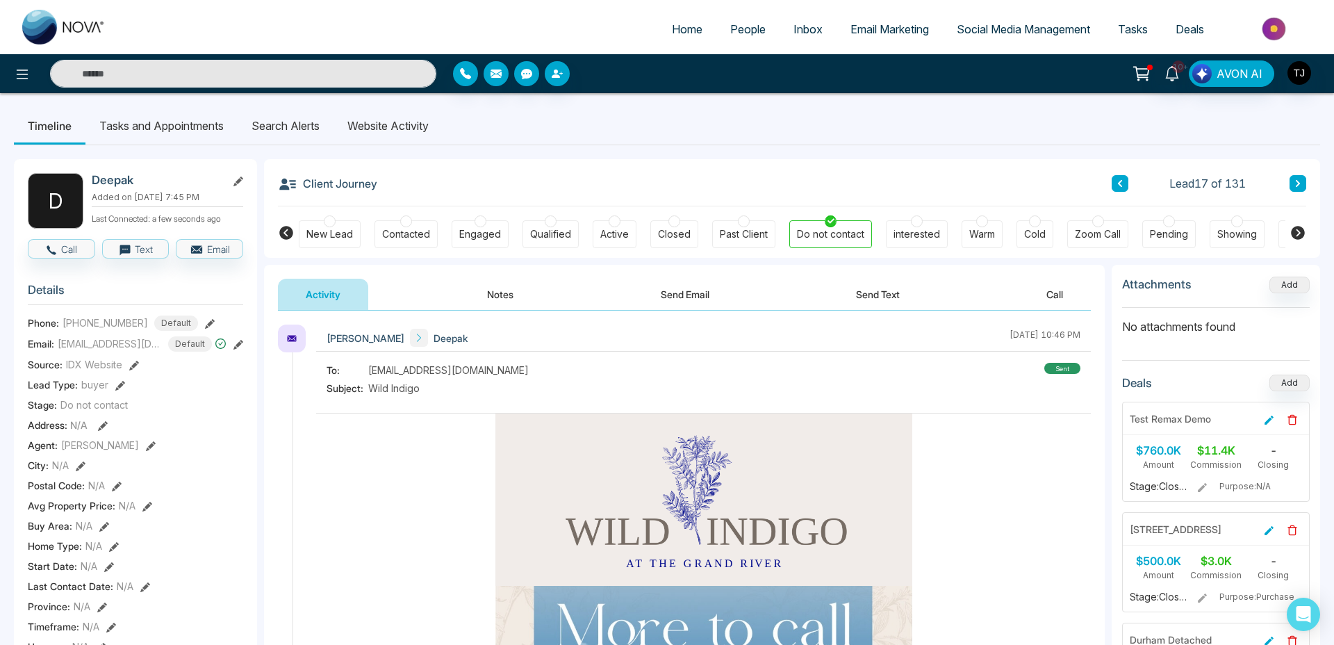
click at [685, 288] on button "Send Email" at bounding box center [685, 294] width 104 height 31
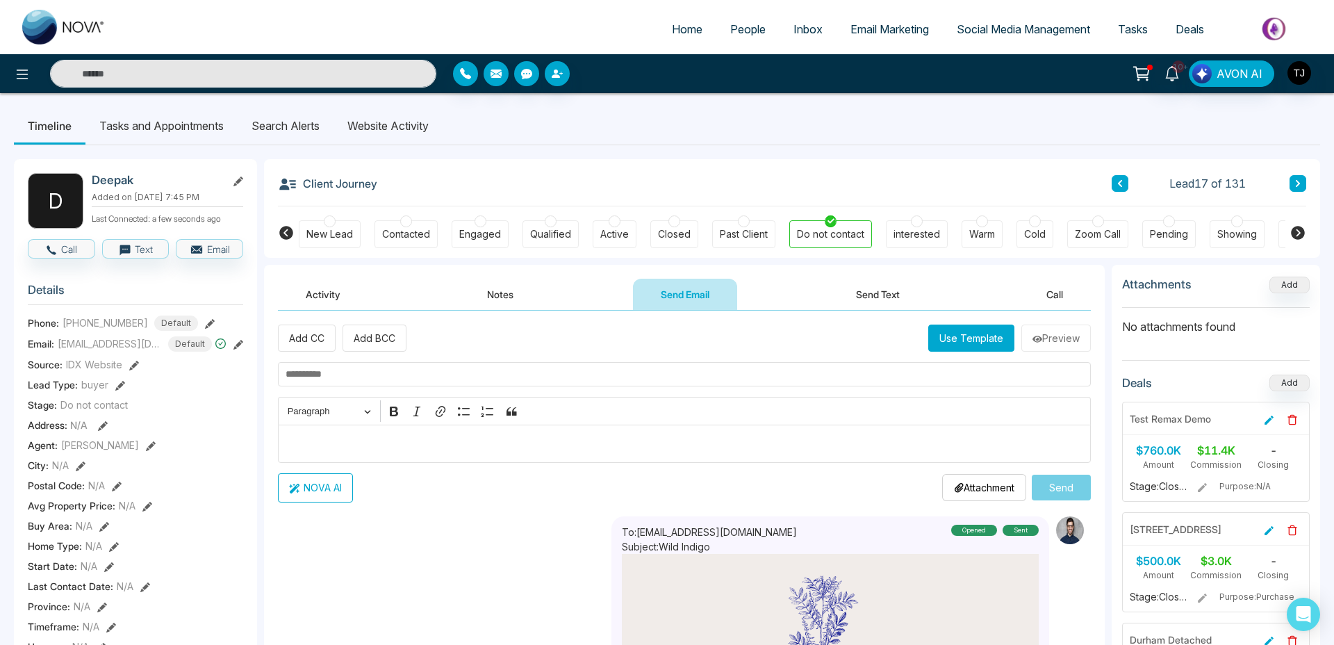
click at [334, 287] on button "Activity" at bounding box center [323, 294] width 90 height 31
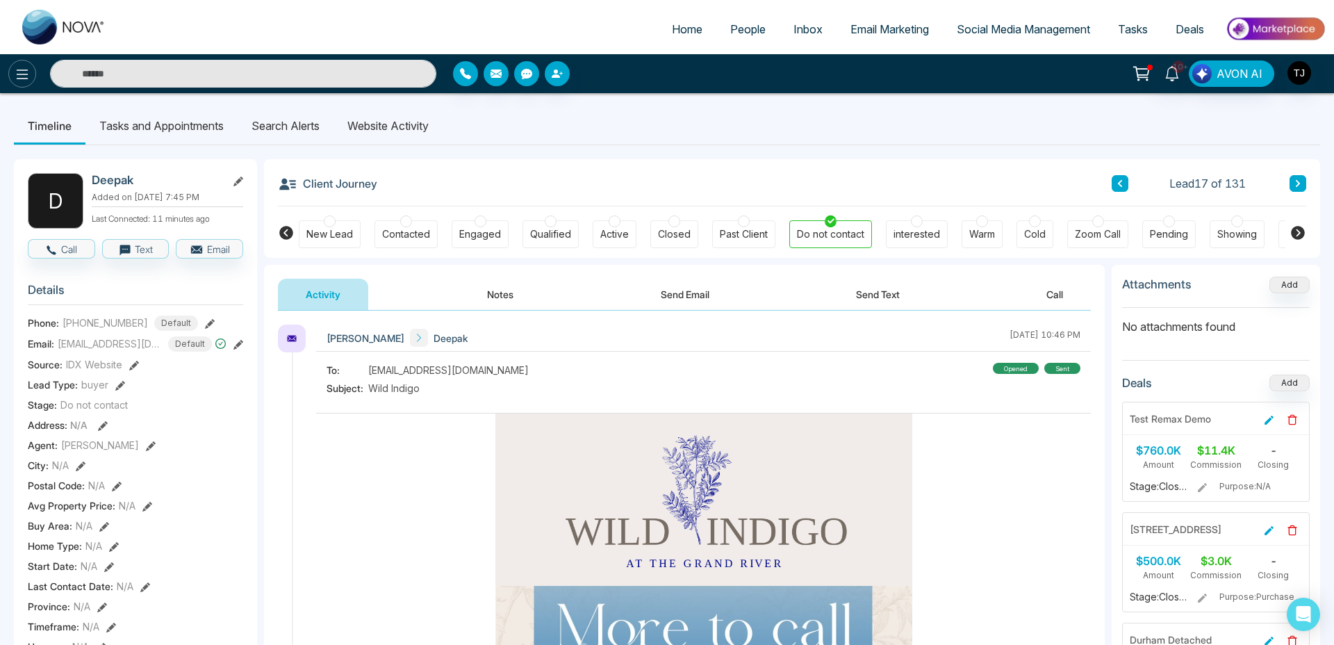
click at [23, 62] on button at bounding box center [22, 74] width 28 height 28
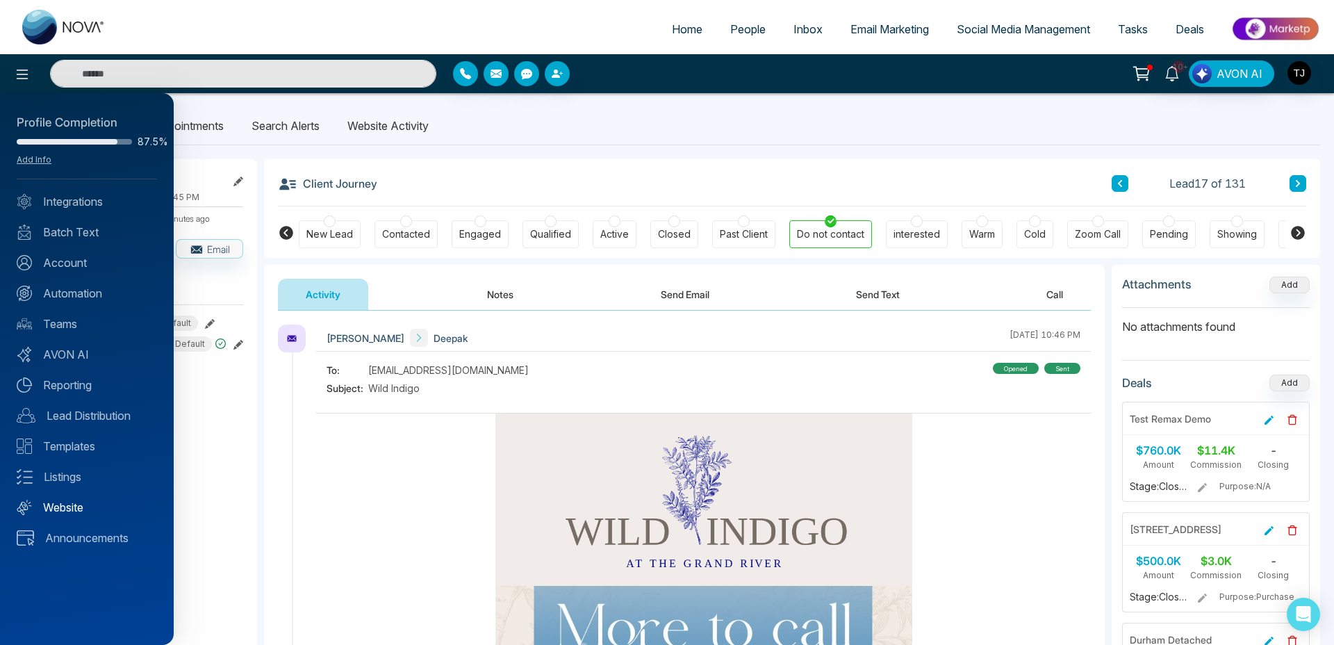
click at [53, 502] on link "Website" at bounding box center [87, 507] width 140 height 17
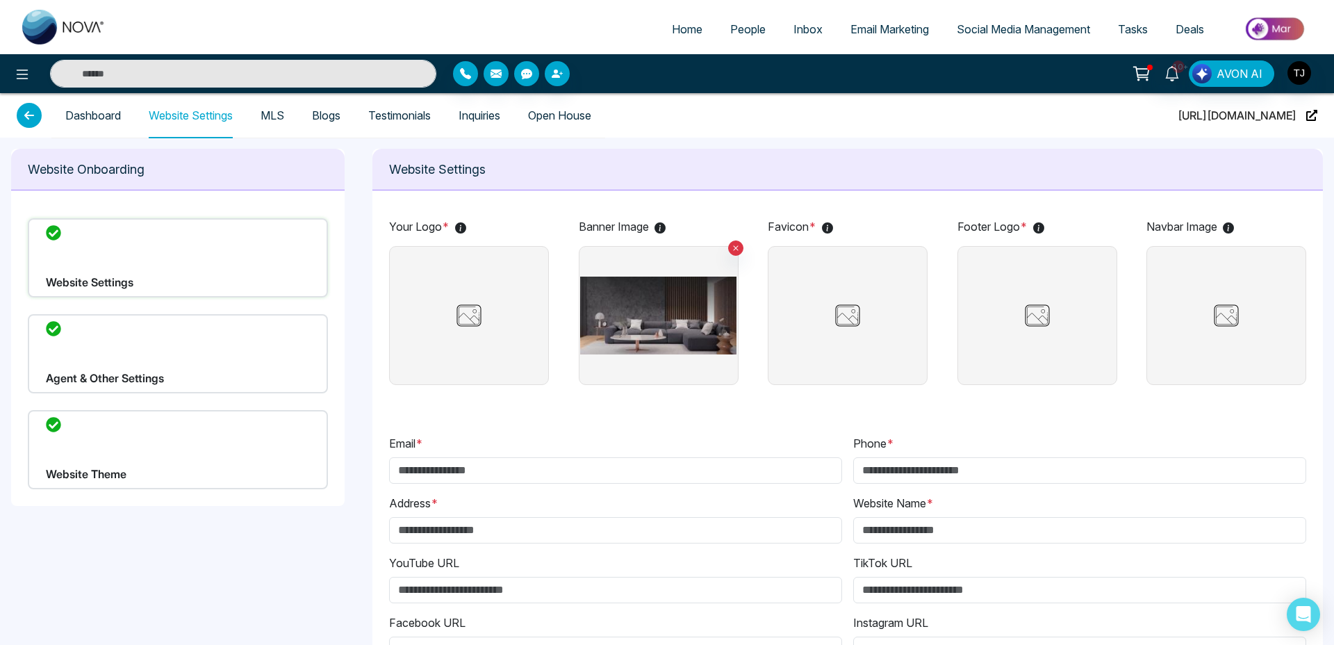
click at [489, 312] on img at bounding box center [468, 315] width 69 height 35
click at [0, 0] on input "file" at bounding box center [0, 0] width 0 height 0
click at [1296, 76] on img "button" at bounding box center [1299, 73] width 24 height 24
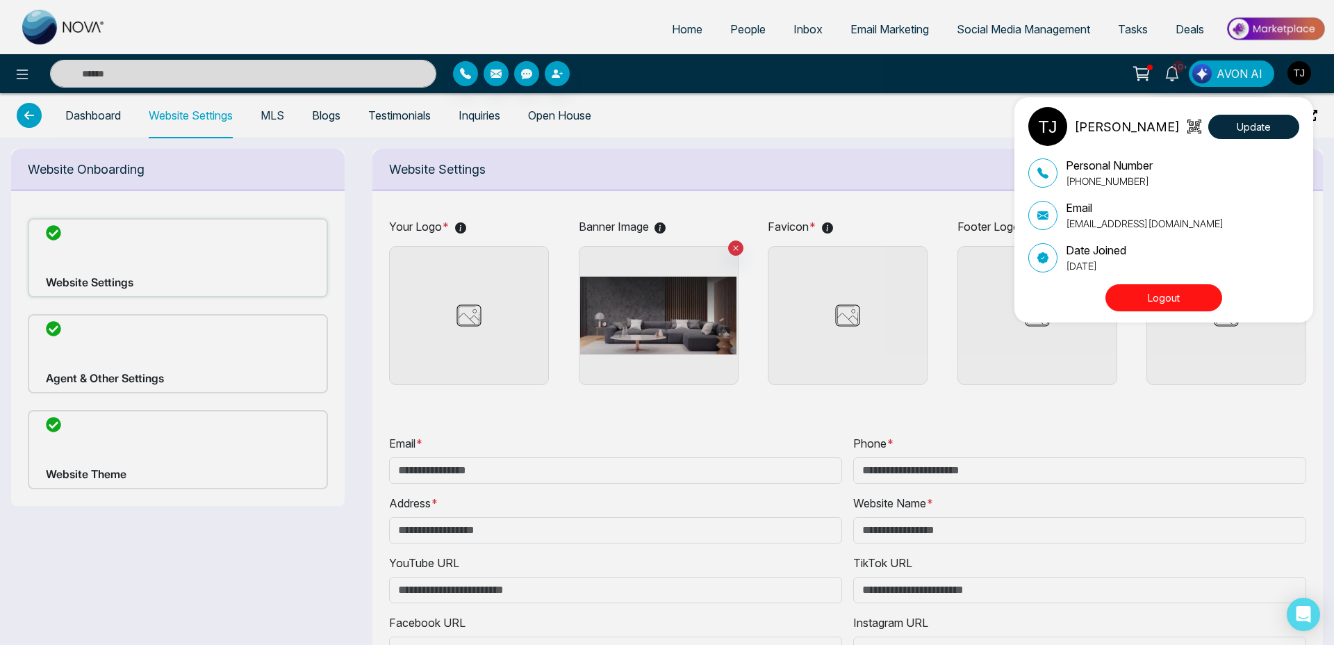
click at [1119, 299] on button "Logout" at bounding box center [1163, 297] width 117 height 27
